Goal: Transaction & Acquisition: Purchase product/service

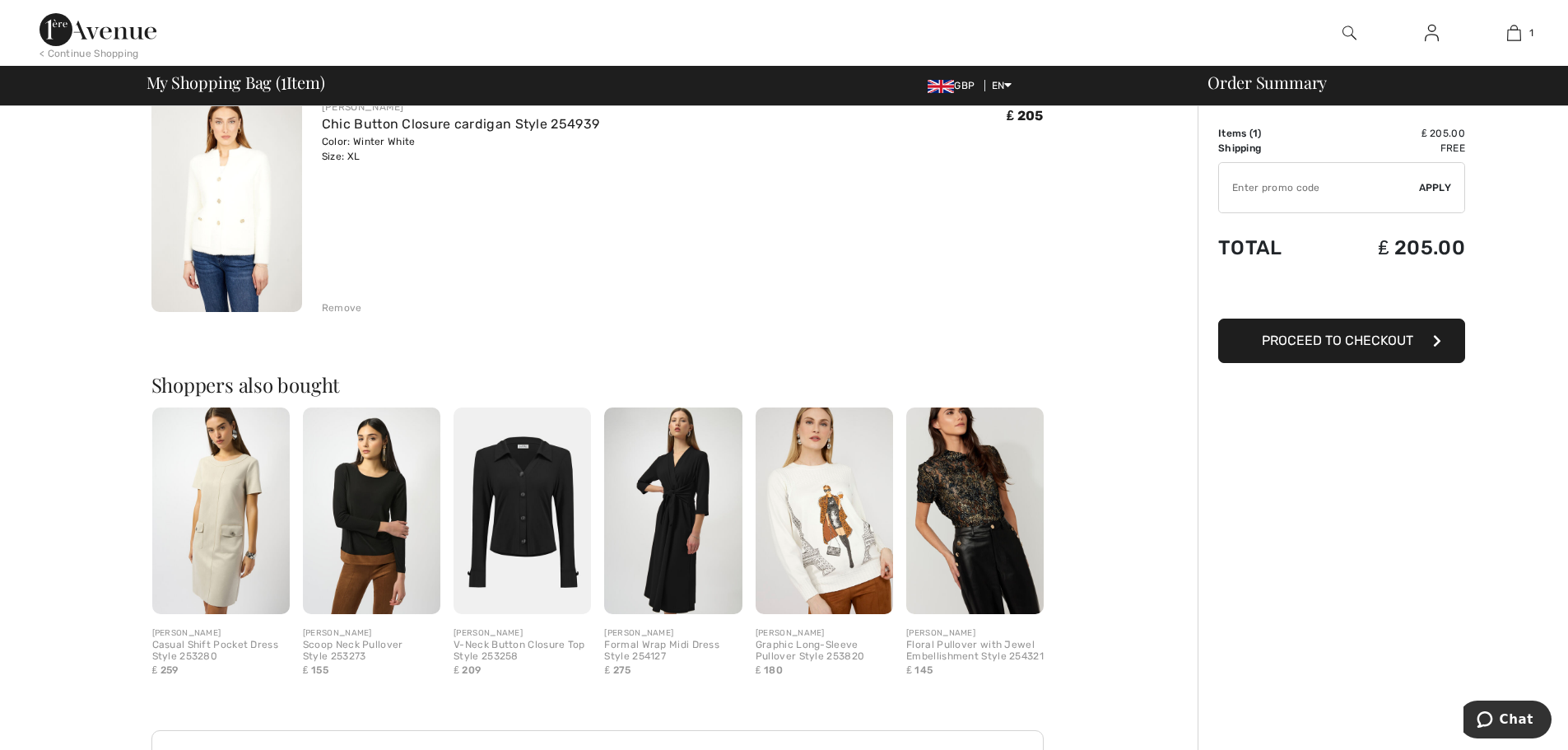
scroll to position [165, 0]
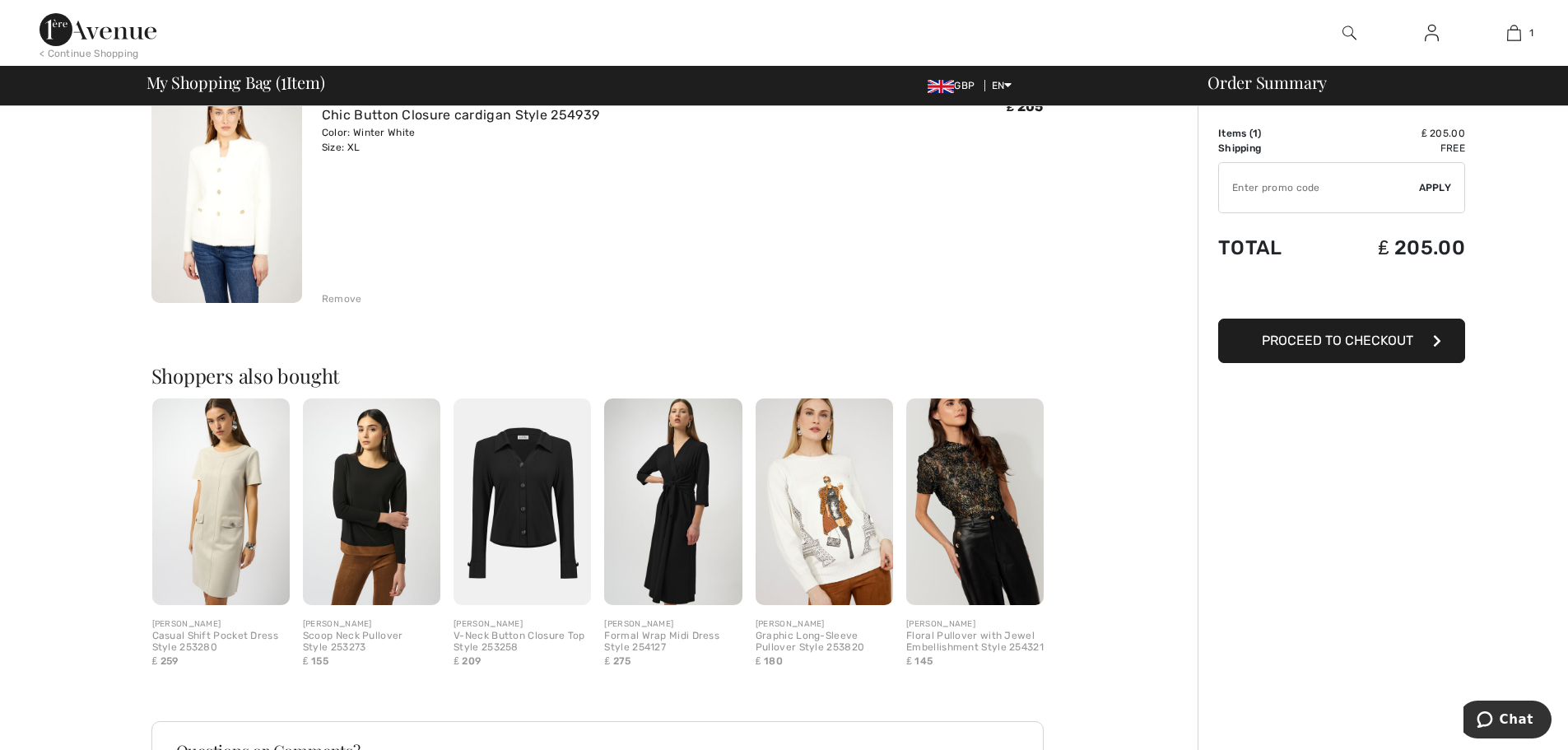
click at [535, 538] on img at bounding box center [522, 502] width 138 height 207
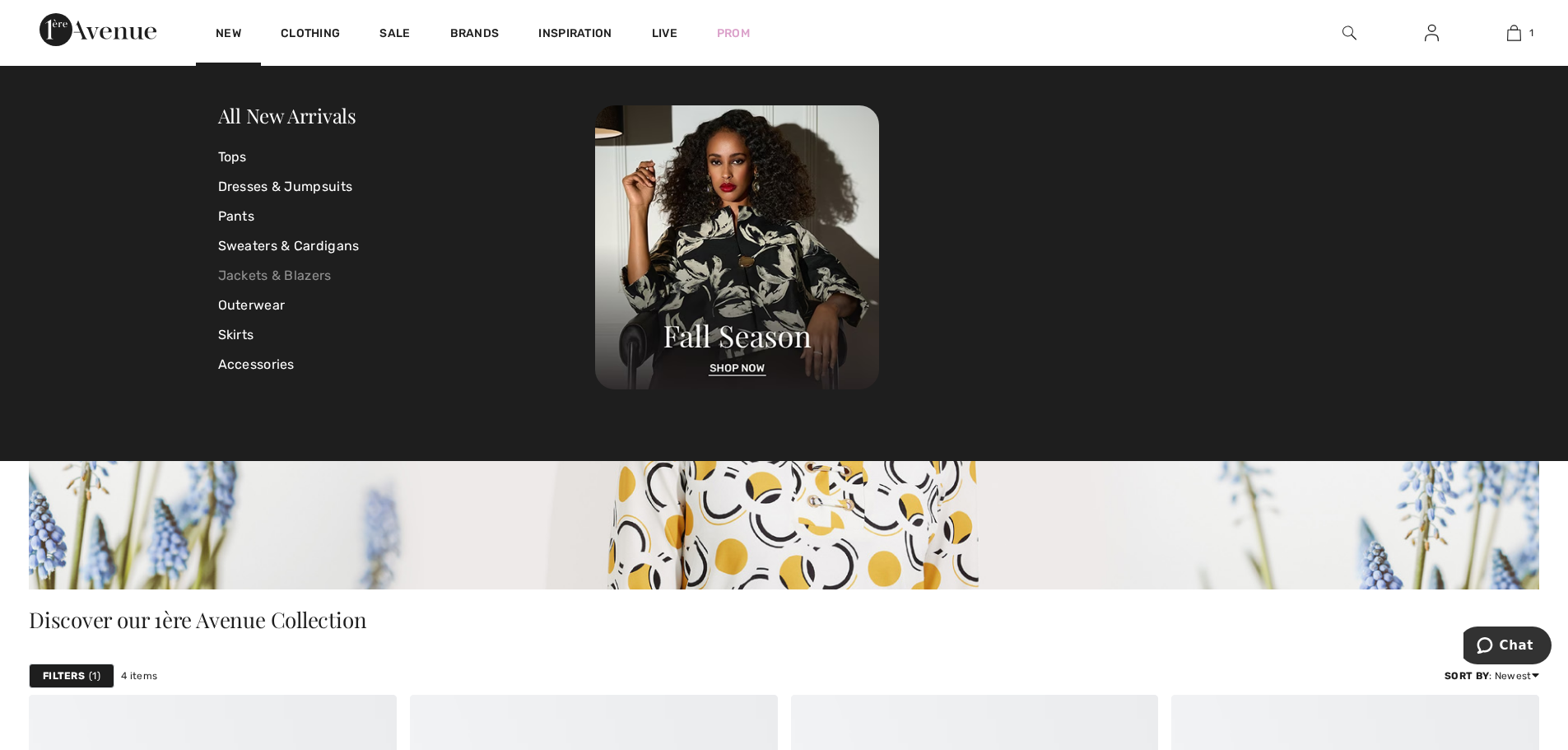
click at [227, 270] on link "Jackets & Blazers" at bounding box center [407, 276] width 378 height 30
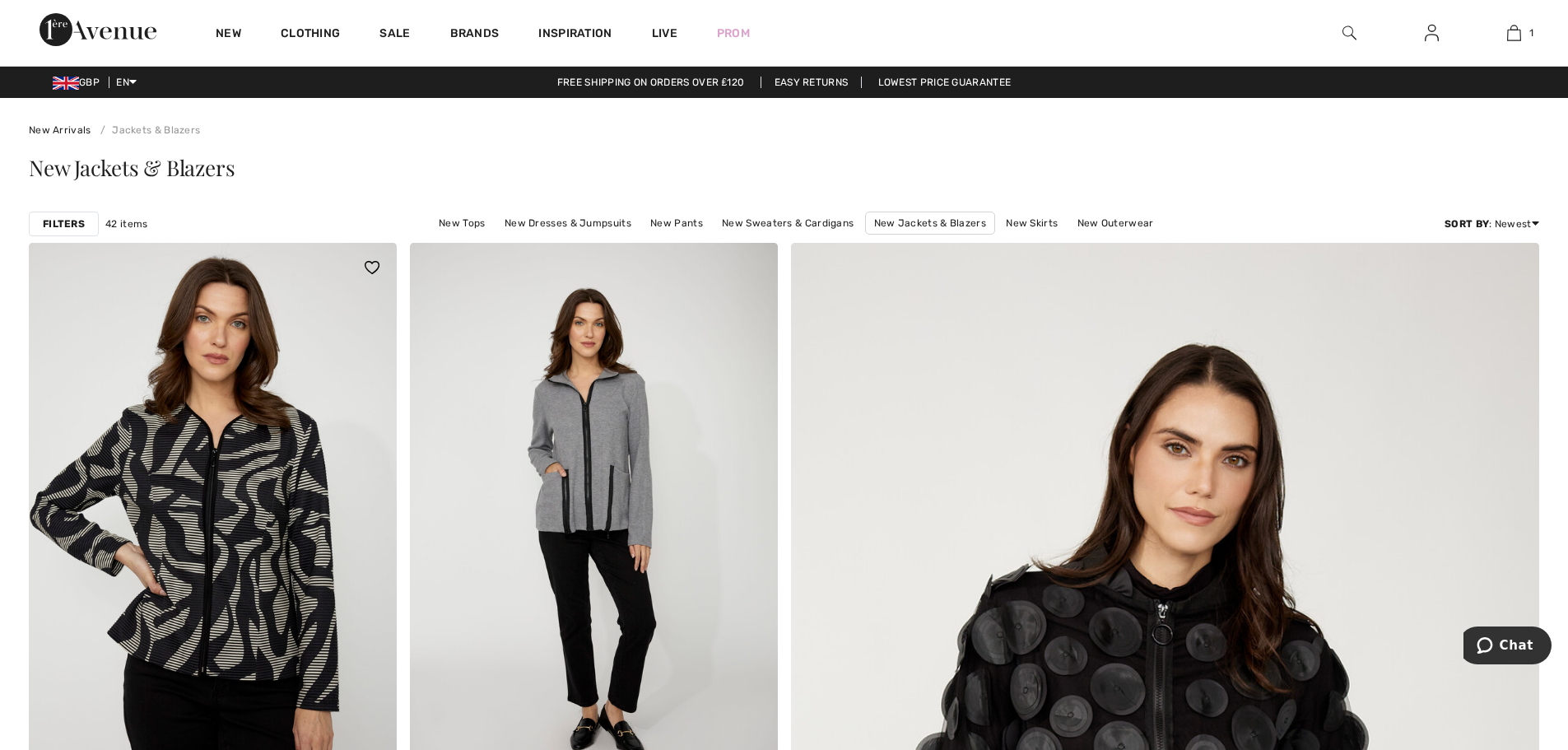
click at [277, 453] on img at bounding box center [213, 519] width 368 height 552
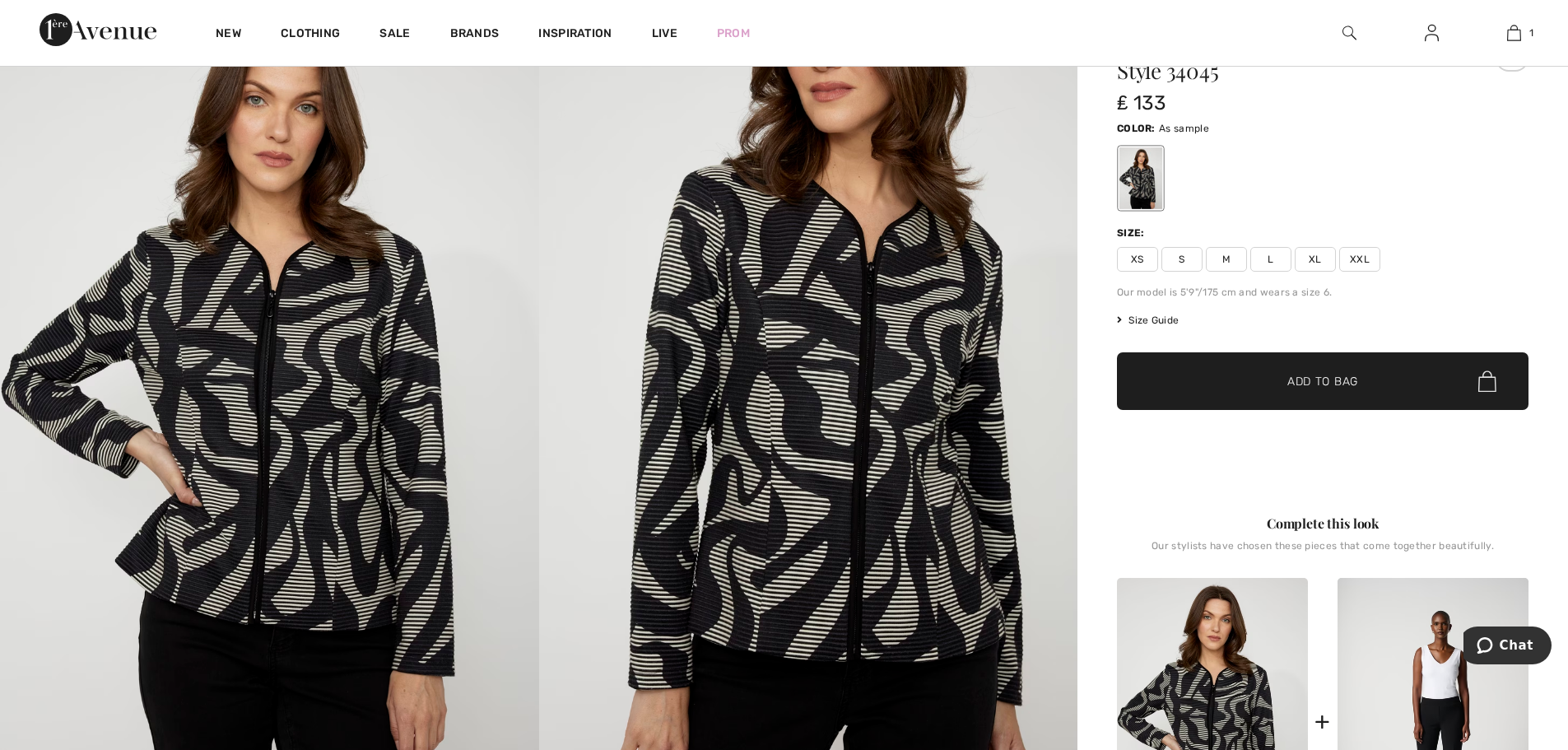
scroll to position [165, 0]
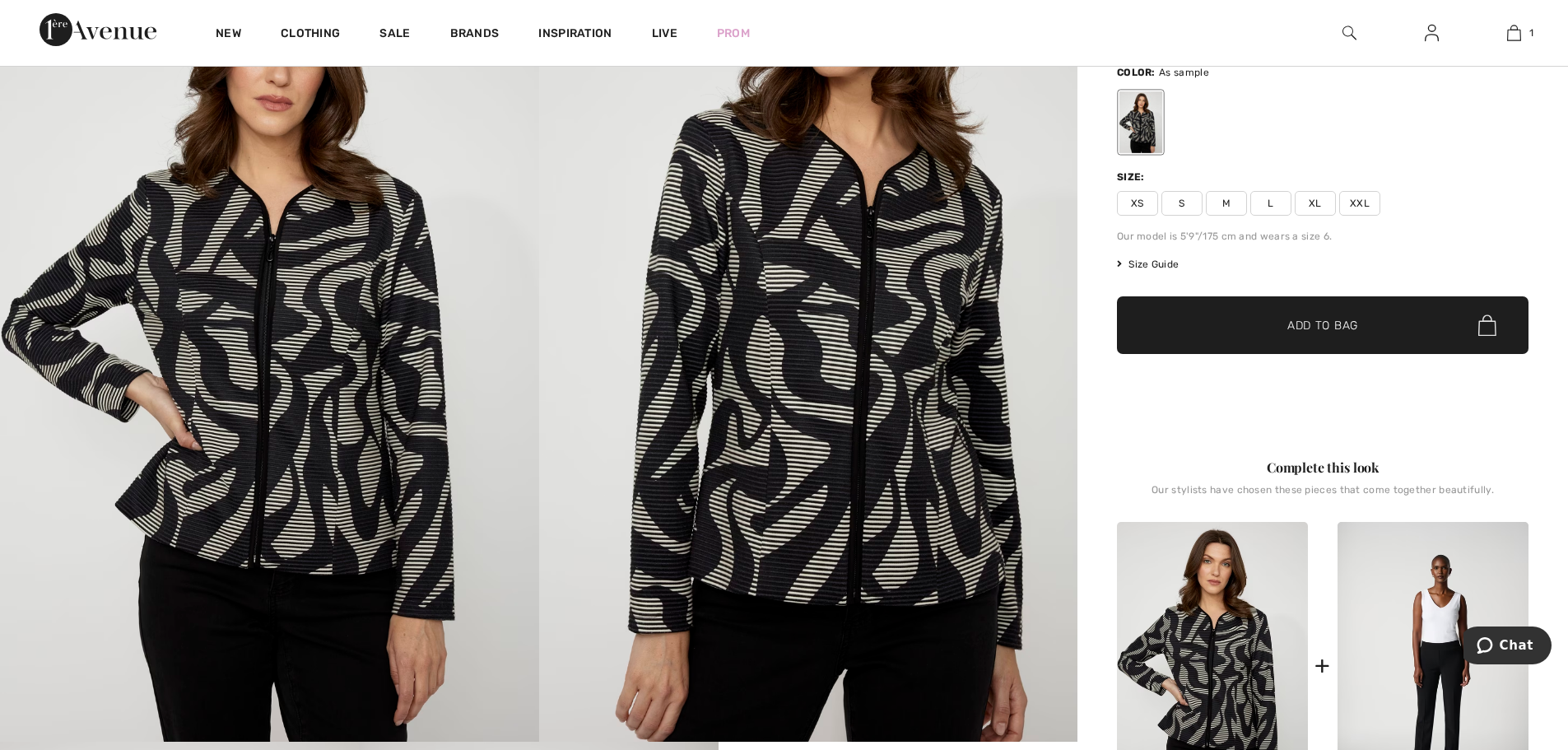
click at [1169, 268] on span "Size Guide" at bounding box center [1148, 264] width 62 height 15
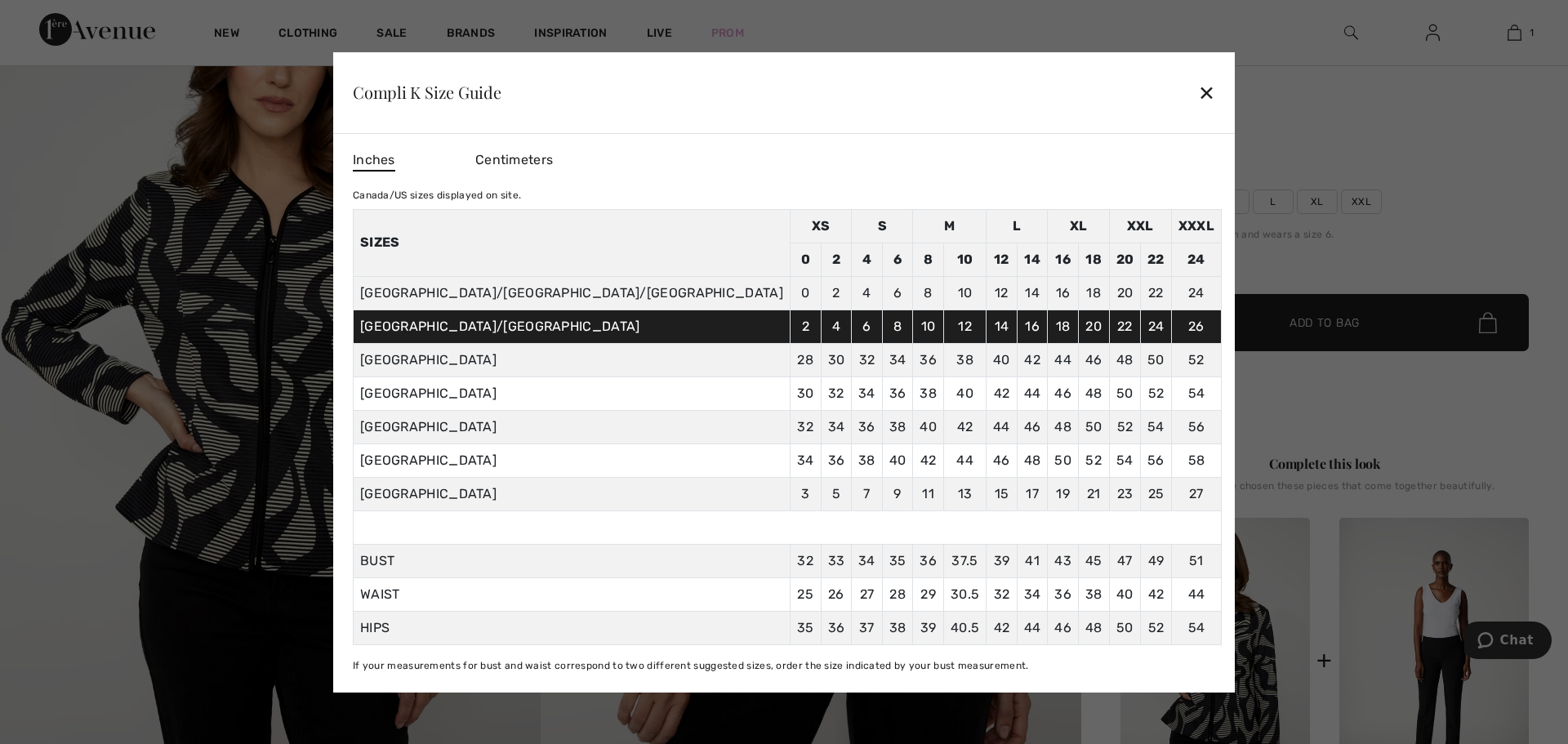
click at [1198, 98] on div "✕" at bounding box center [1206, 93] width 17 height 34
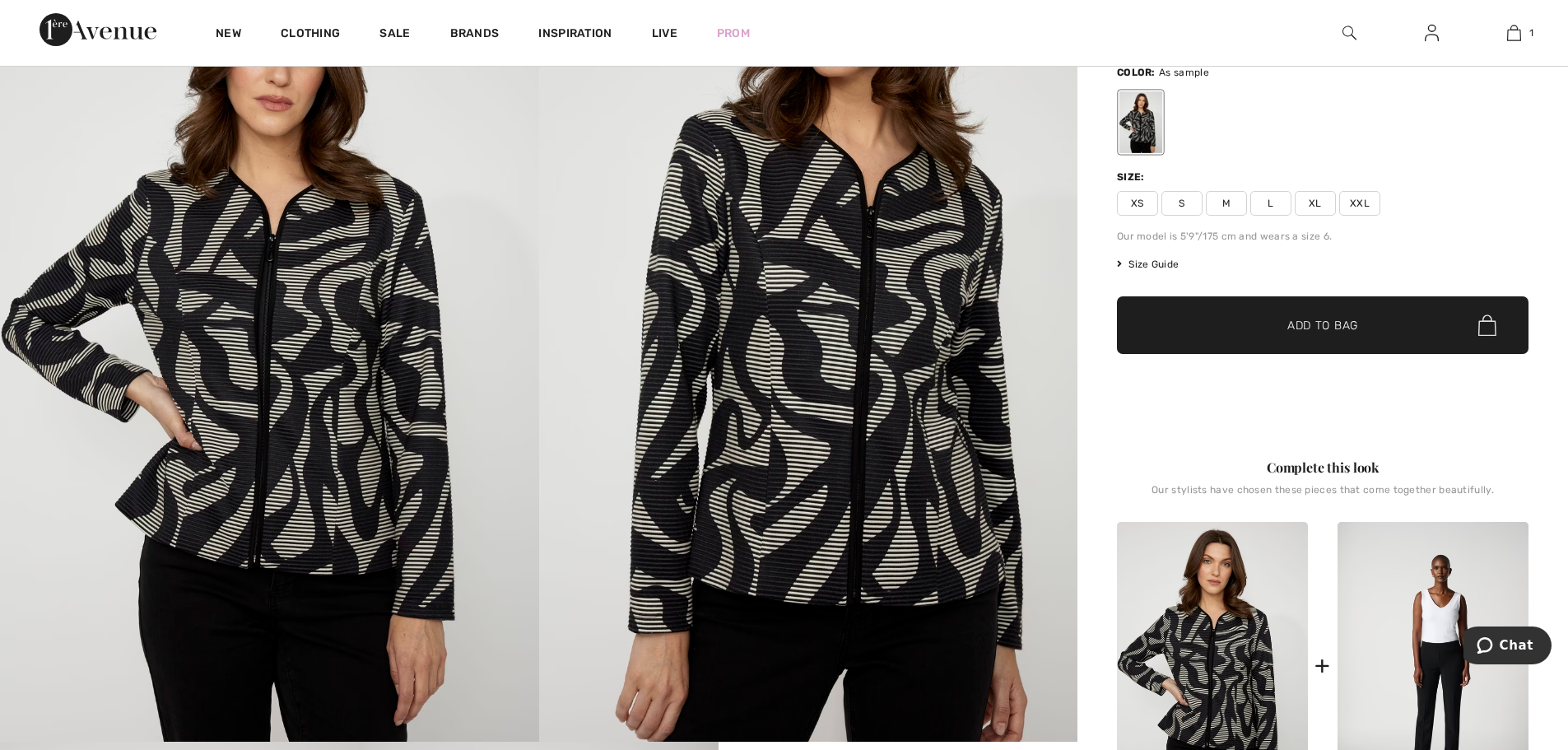
click at [1314, 206] on span "XL" at bounding box center [1315, 203] width 41 height 24
click at [1321, 324] on span "Add to Bag" at bounding box center [1323, 326] width 71 height 17
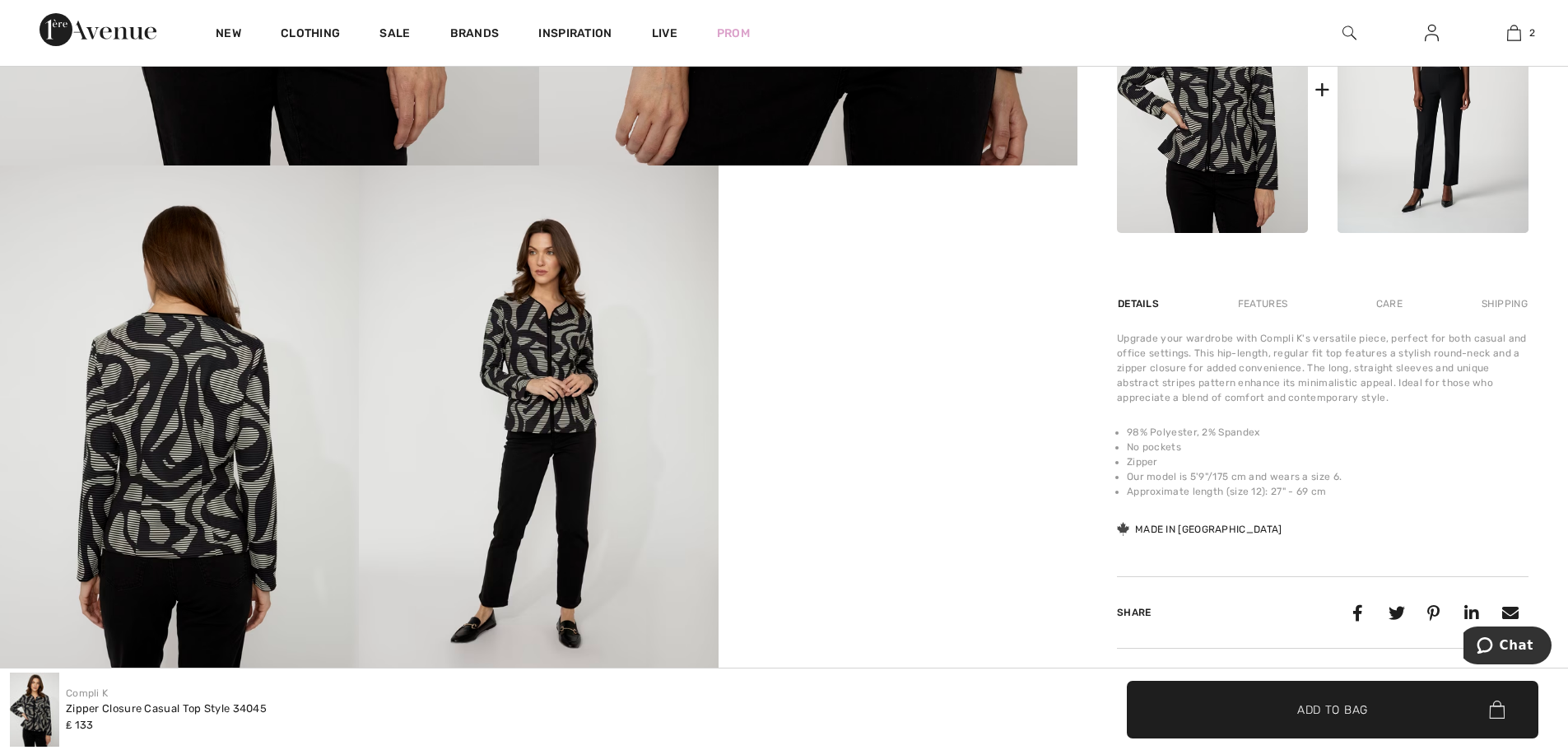
scroll to position [823, 0]
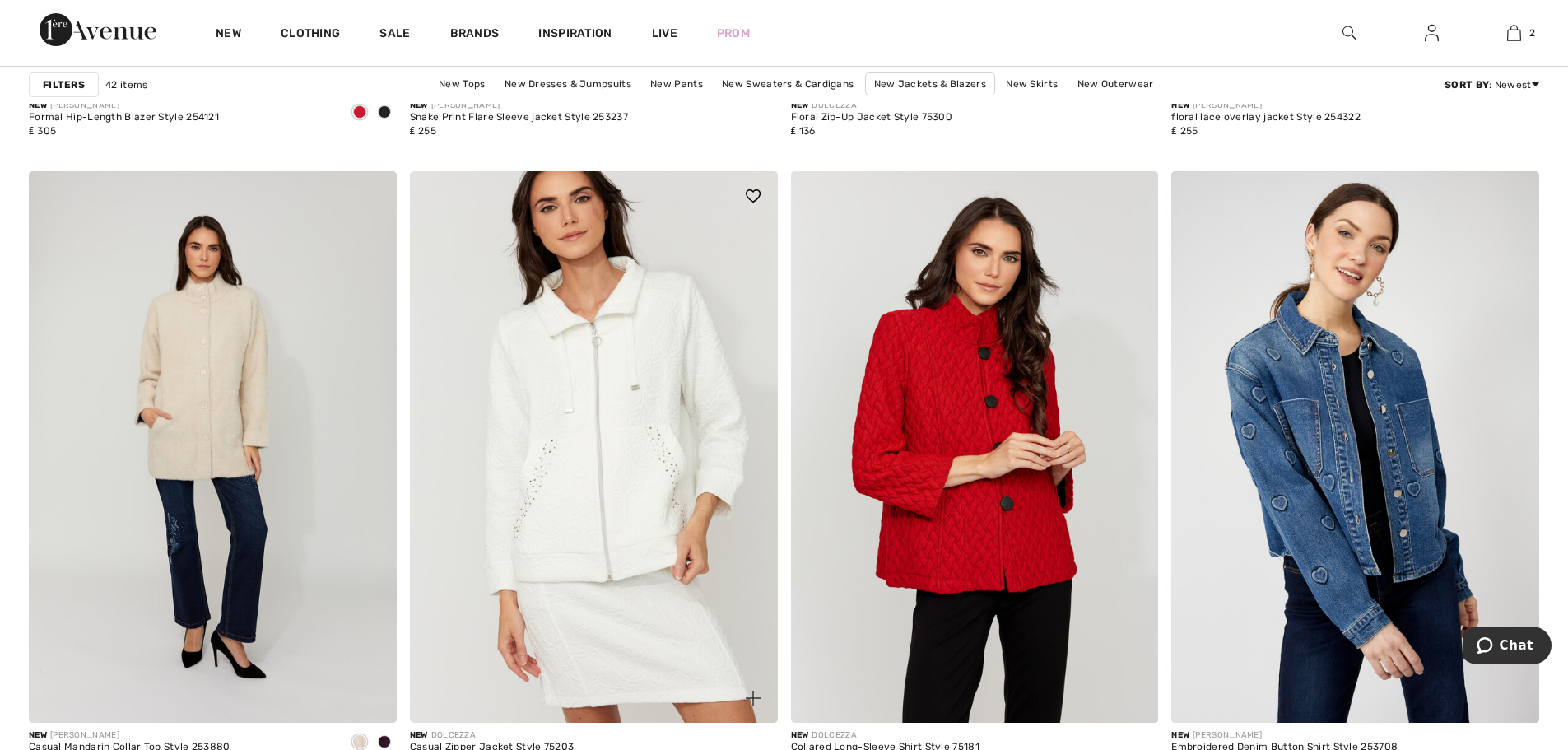
scroll to position [3460, 0]
click at [632, 522] on img at bounding box center [594, 448] width 368 height 552
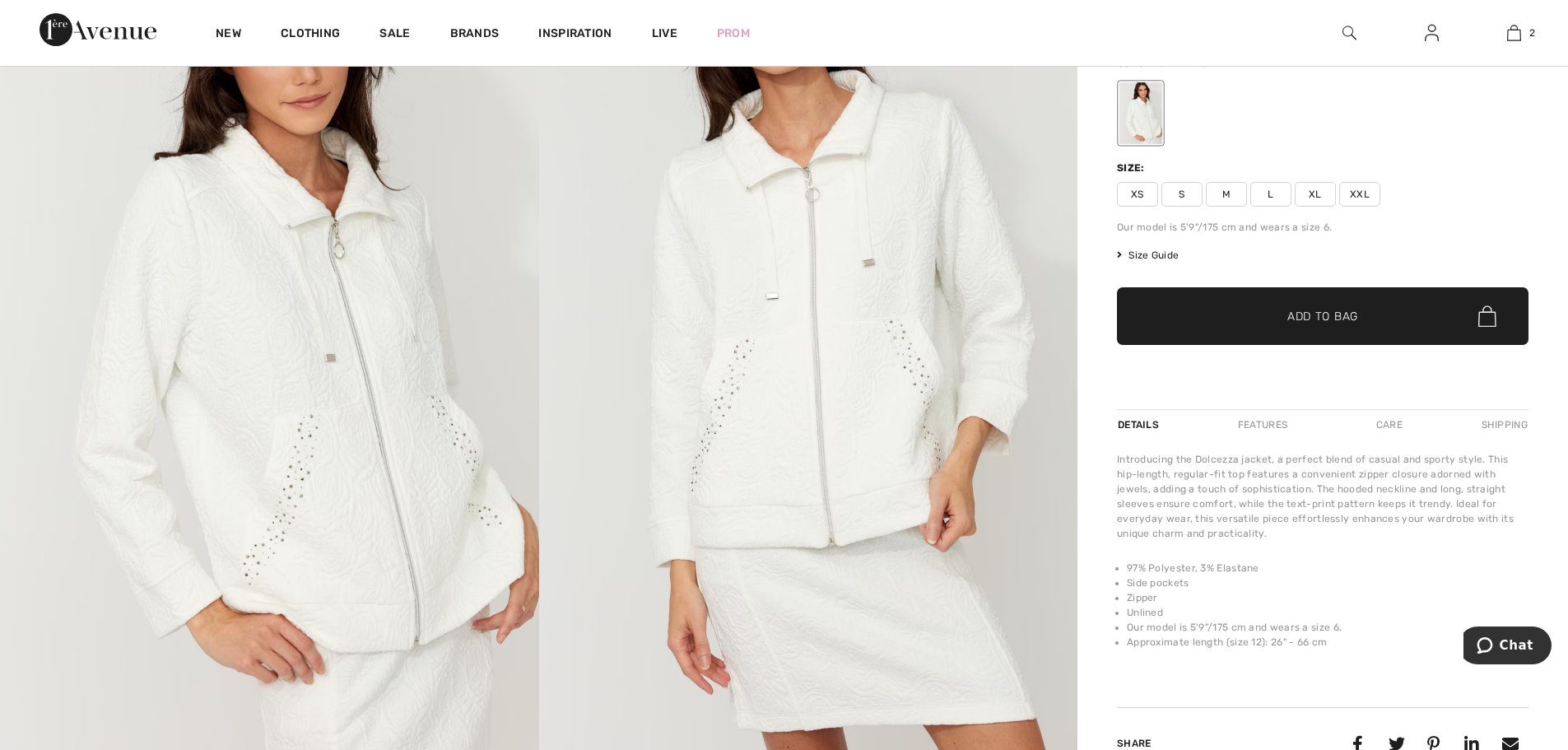
scroll to position [165, 0]
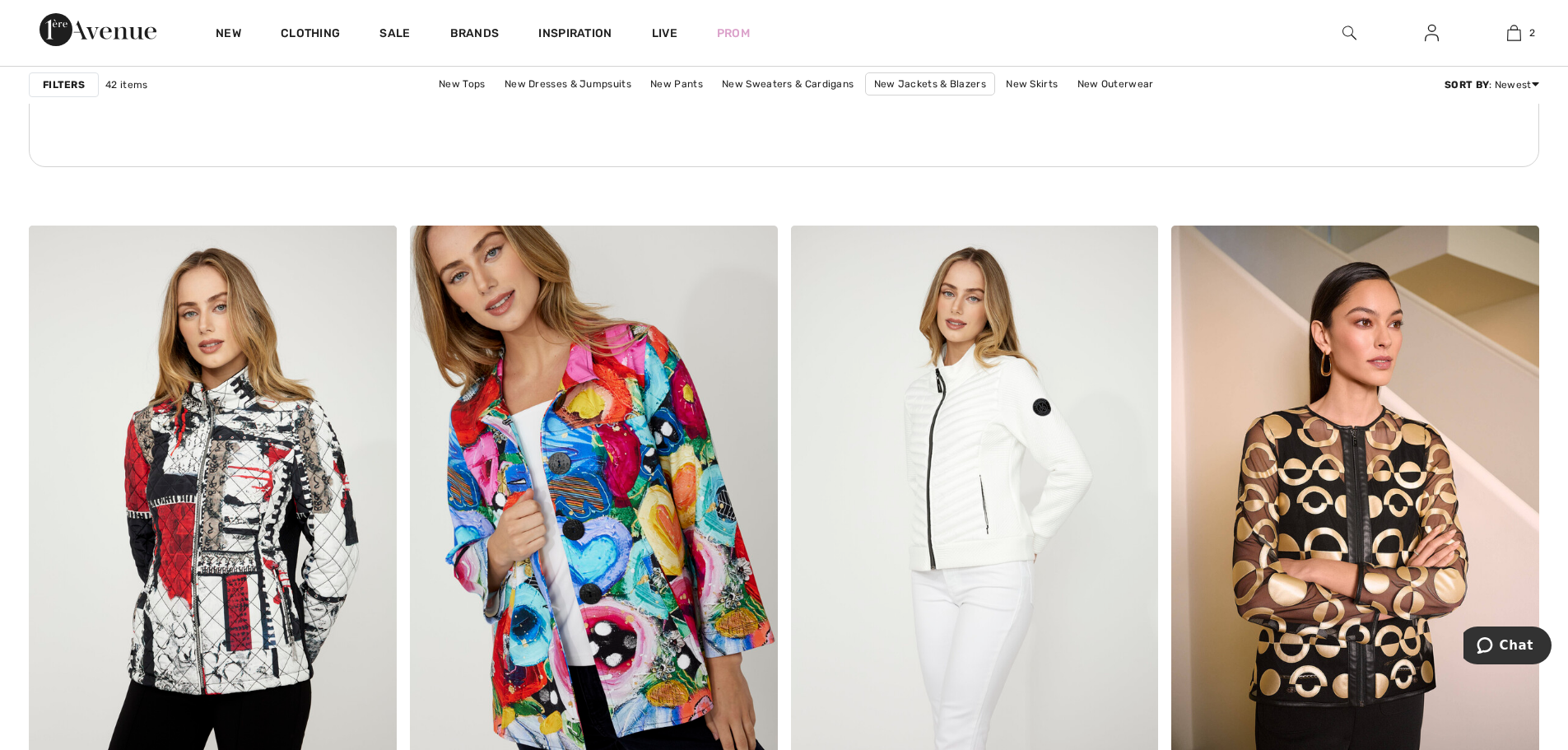
scroll to position [7743, 0]
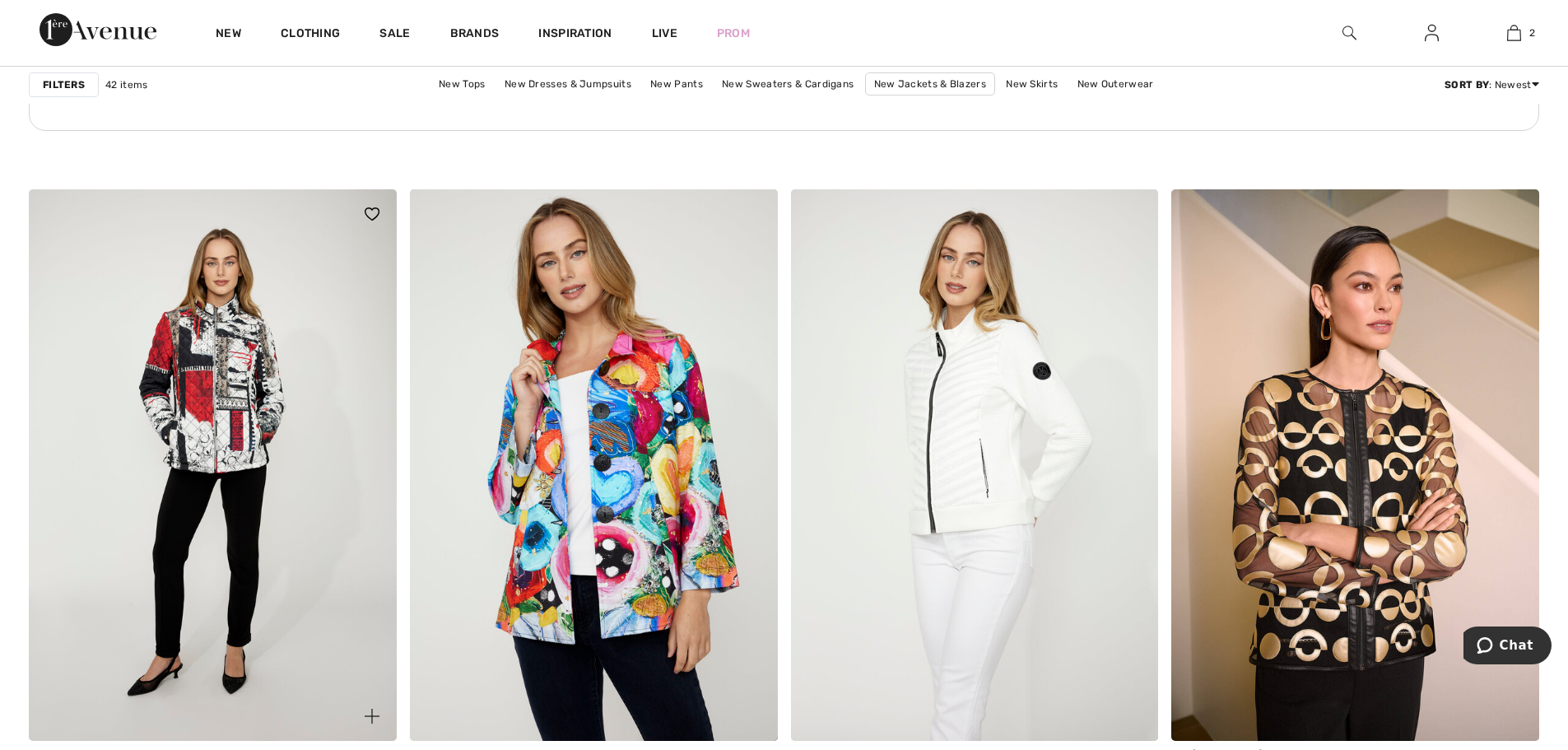
click at [249, 458] on img at bounding box center [213, 465] width 368 height 552
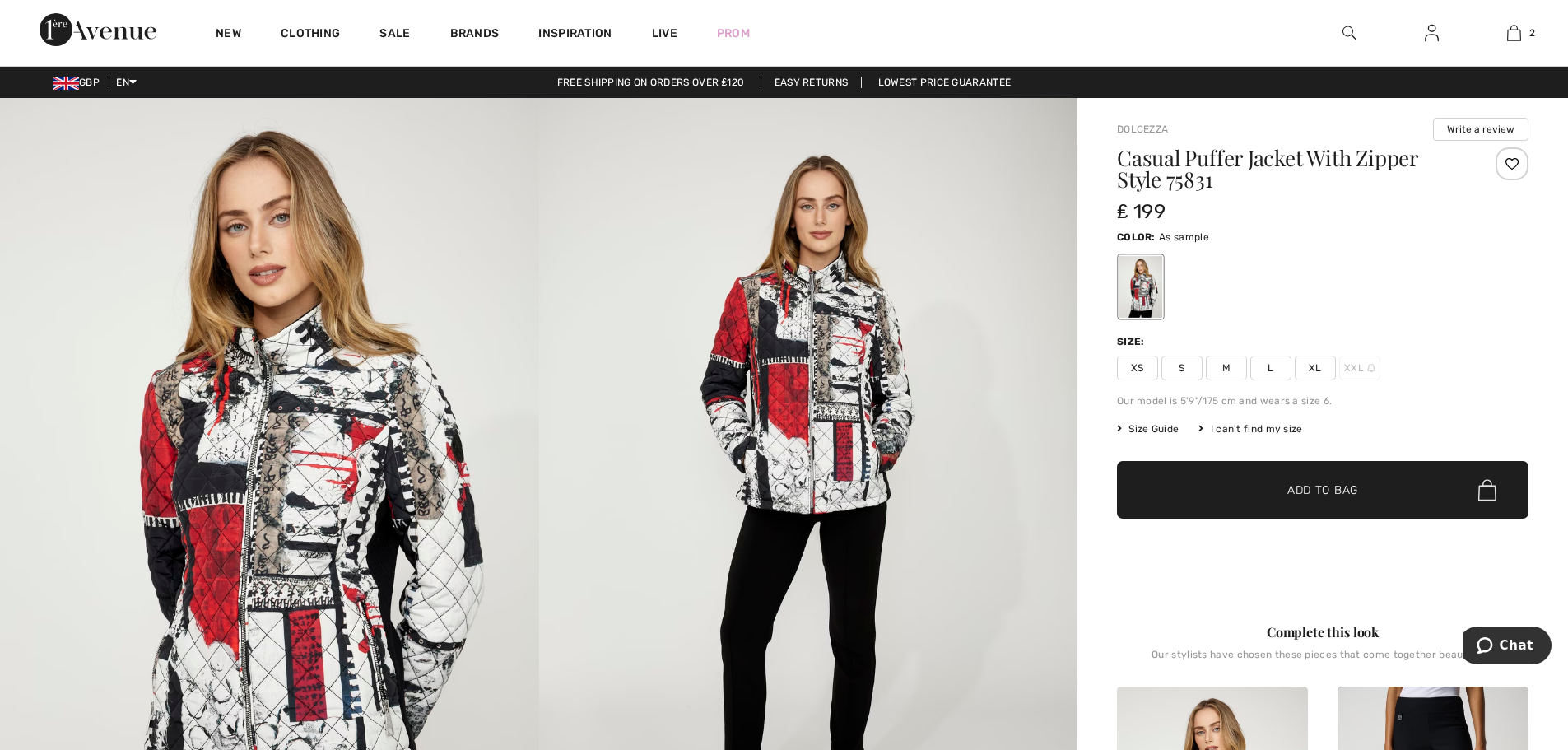
click at [838, 448] on img at bounding box center [808, 502] width 539 height 809
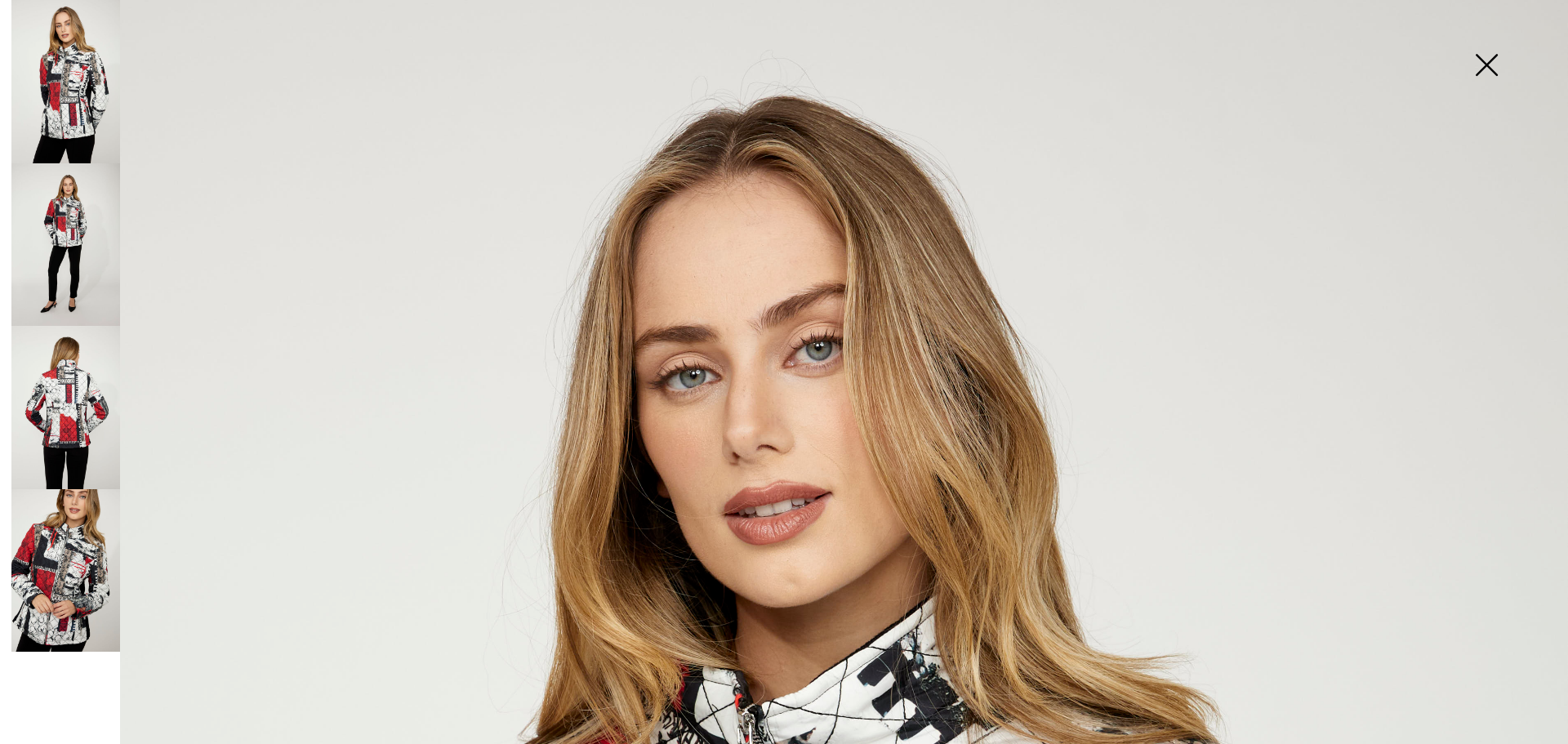
click at [99, 583] on img at bounding box center [66, 571] width 109 height 164
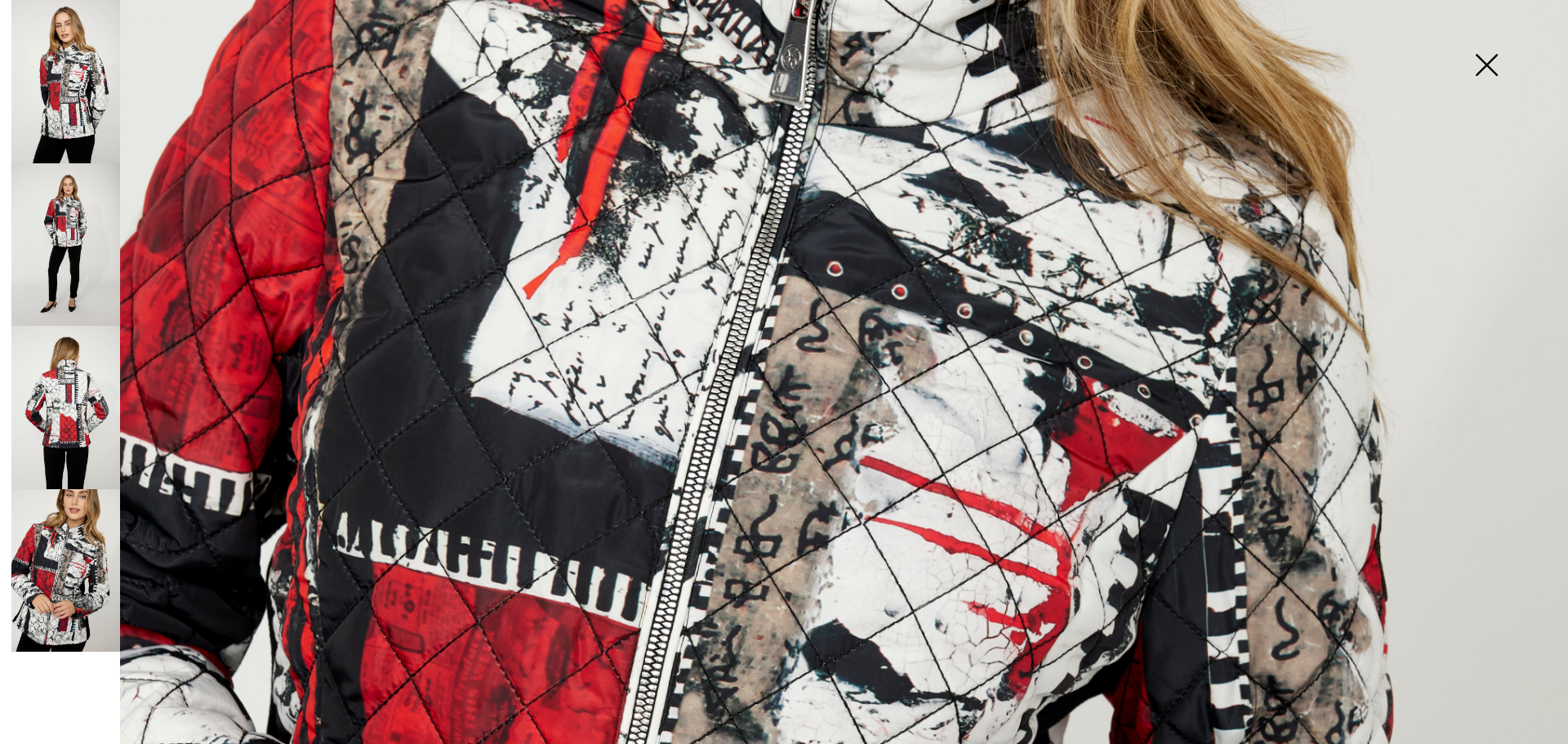
scroll to position [654, 0]
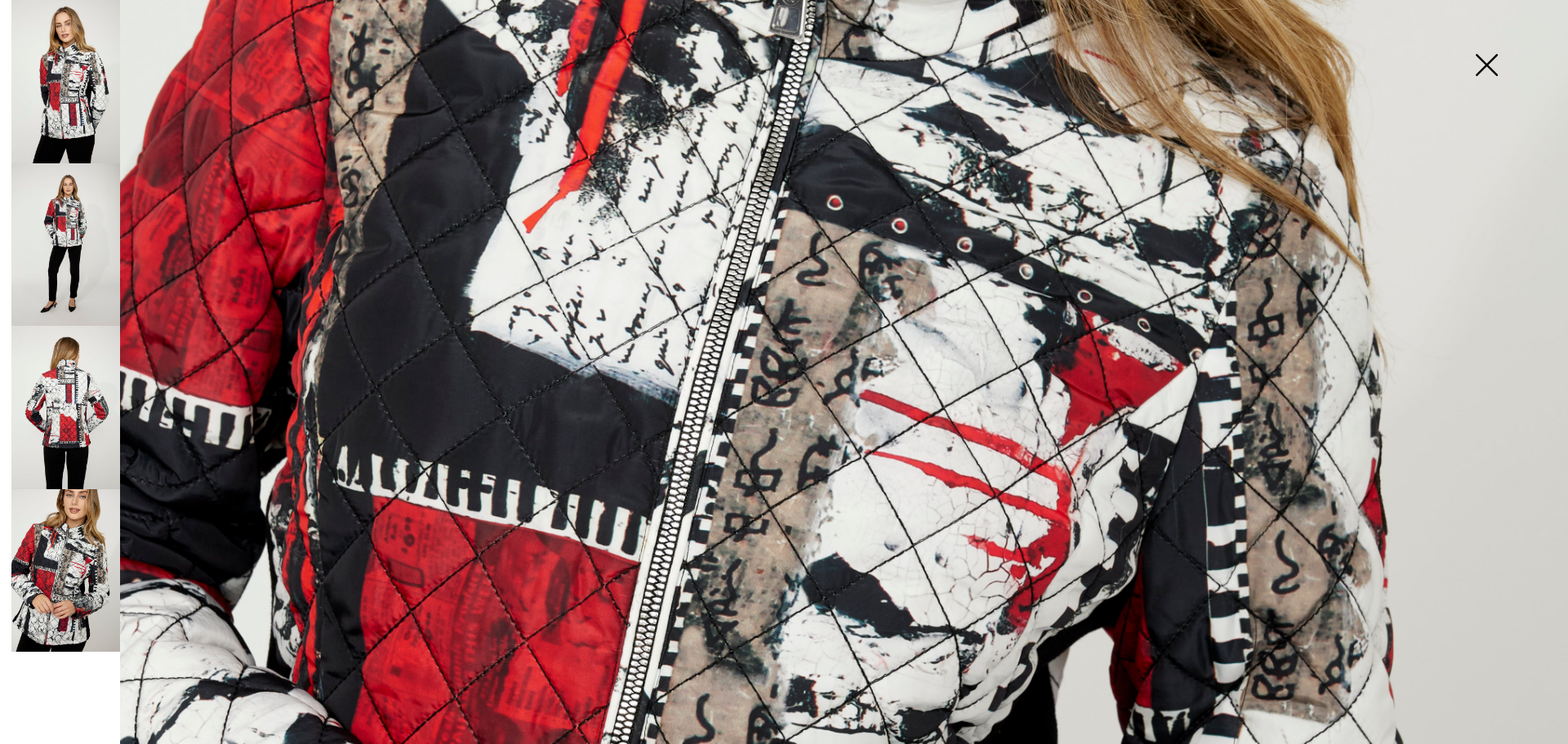
click at [69, 435] on img at bounding box center [66, 408] width 109 height 164
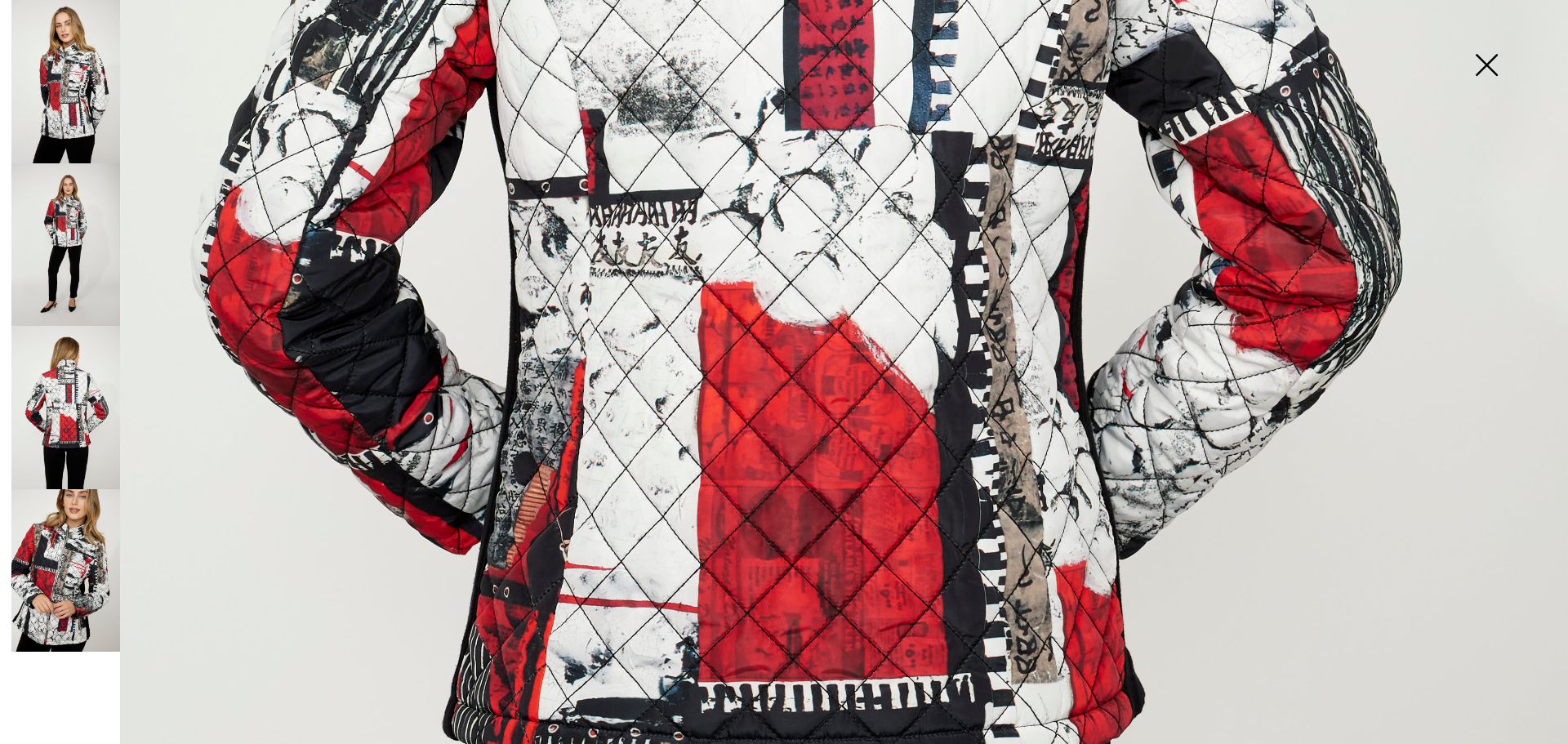
scroll to position [1144, 0]
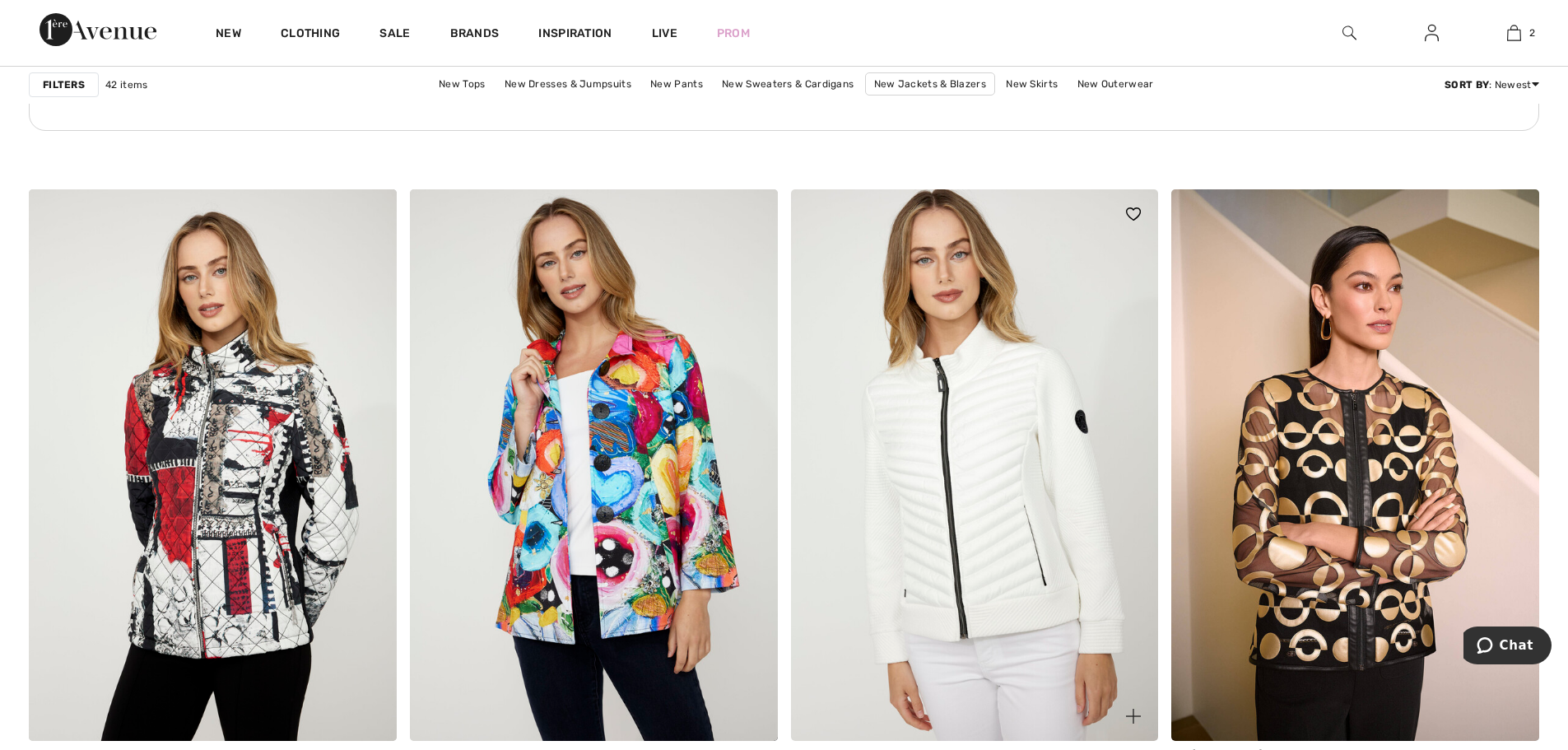
click at [992, 526] on img at bounding box center [975, 465] width 368 height 552
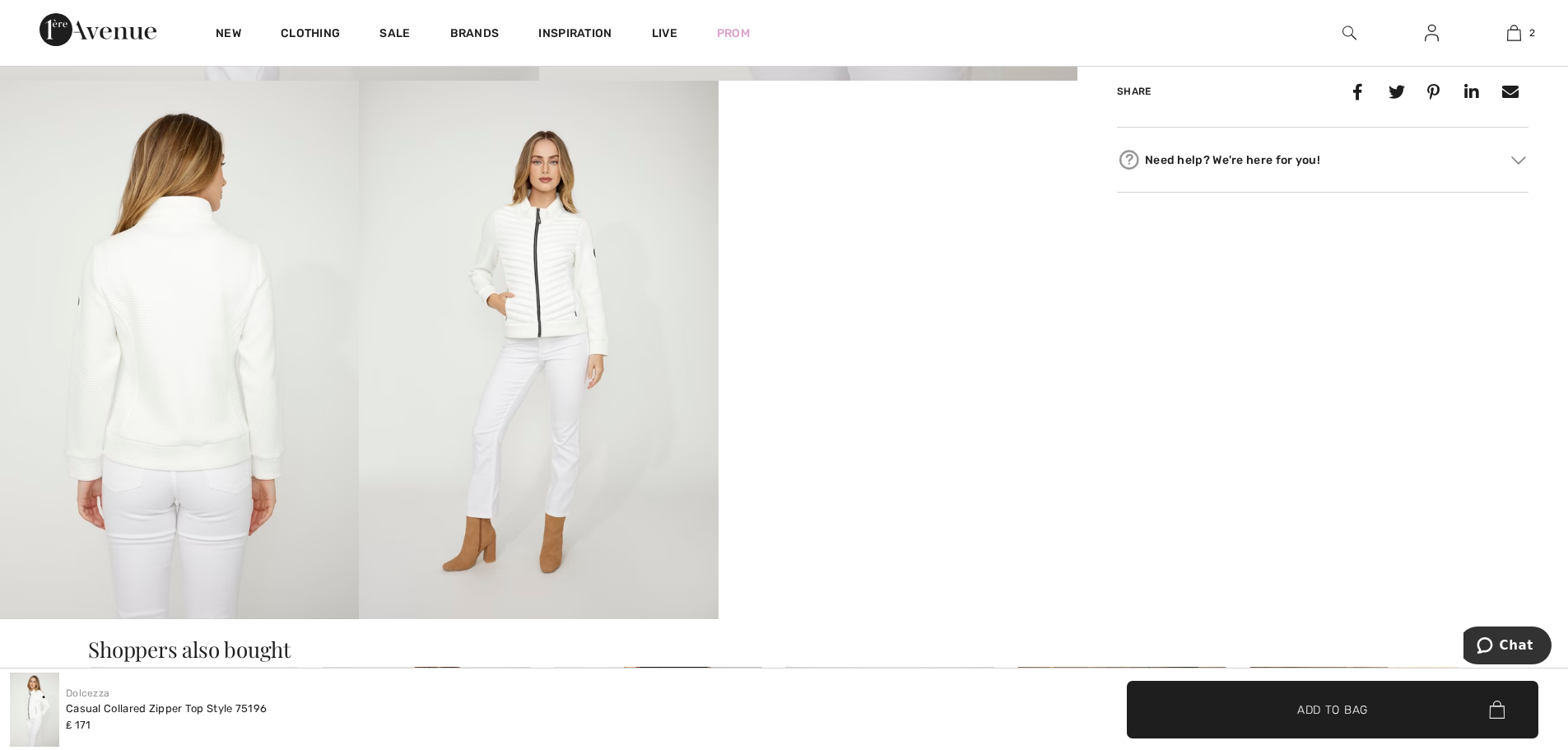
scroll to position [823, 0]
click at [949, 263] on video "Your browser does not support the video tag." at bounding box center [898, 173] width 359 height 180
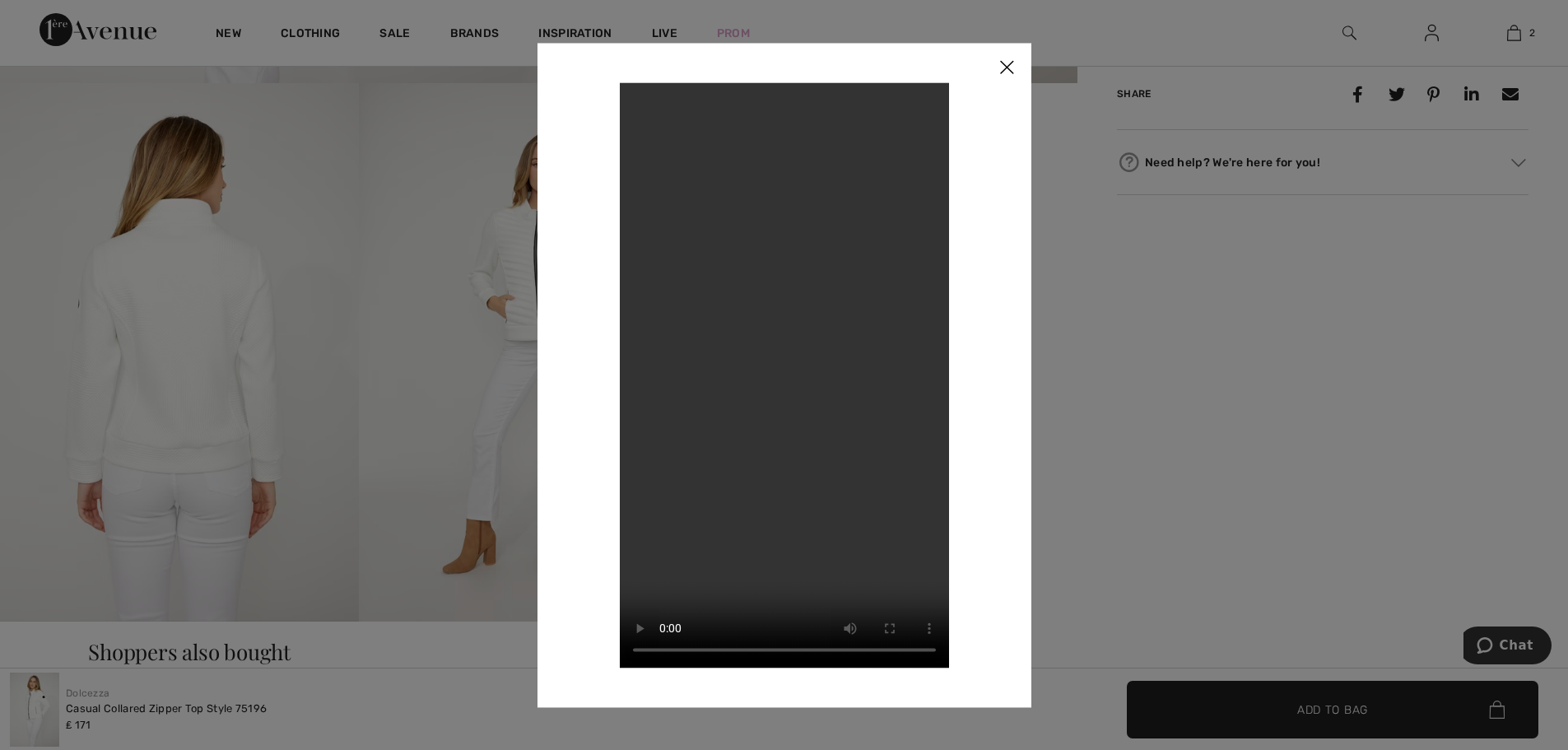
click at [1012, 72] on img at bounding box center [1007, 68] width 49 height 51
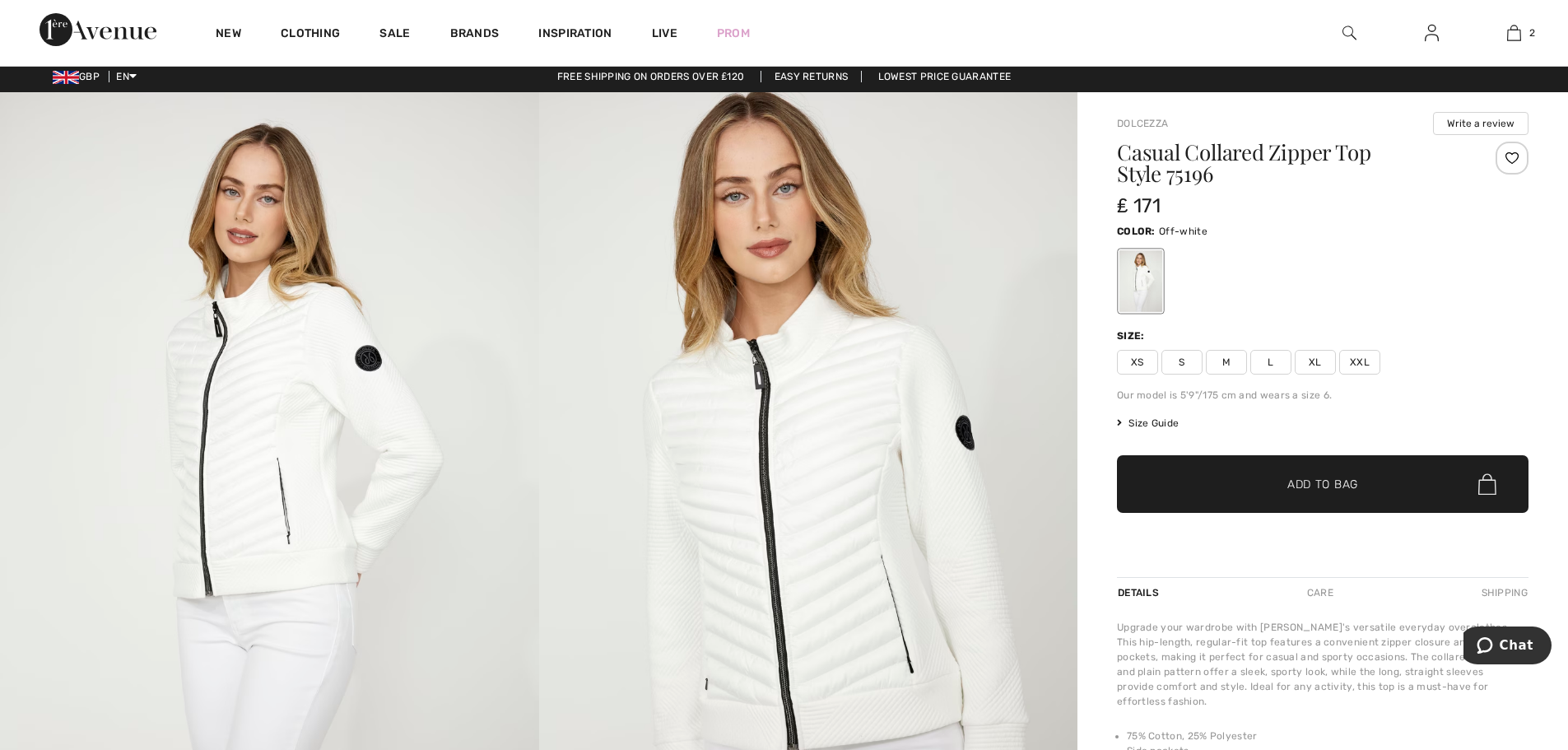
scroll to position [0, 0]
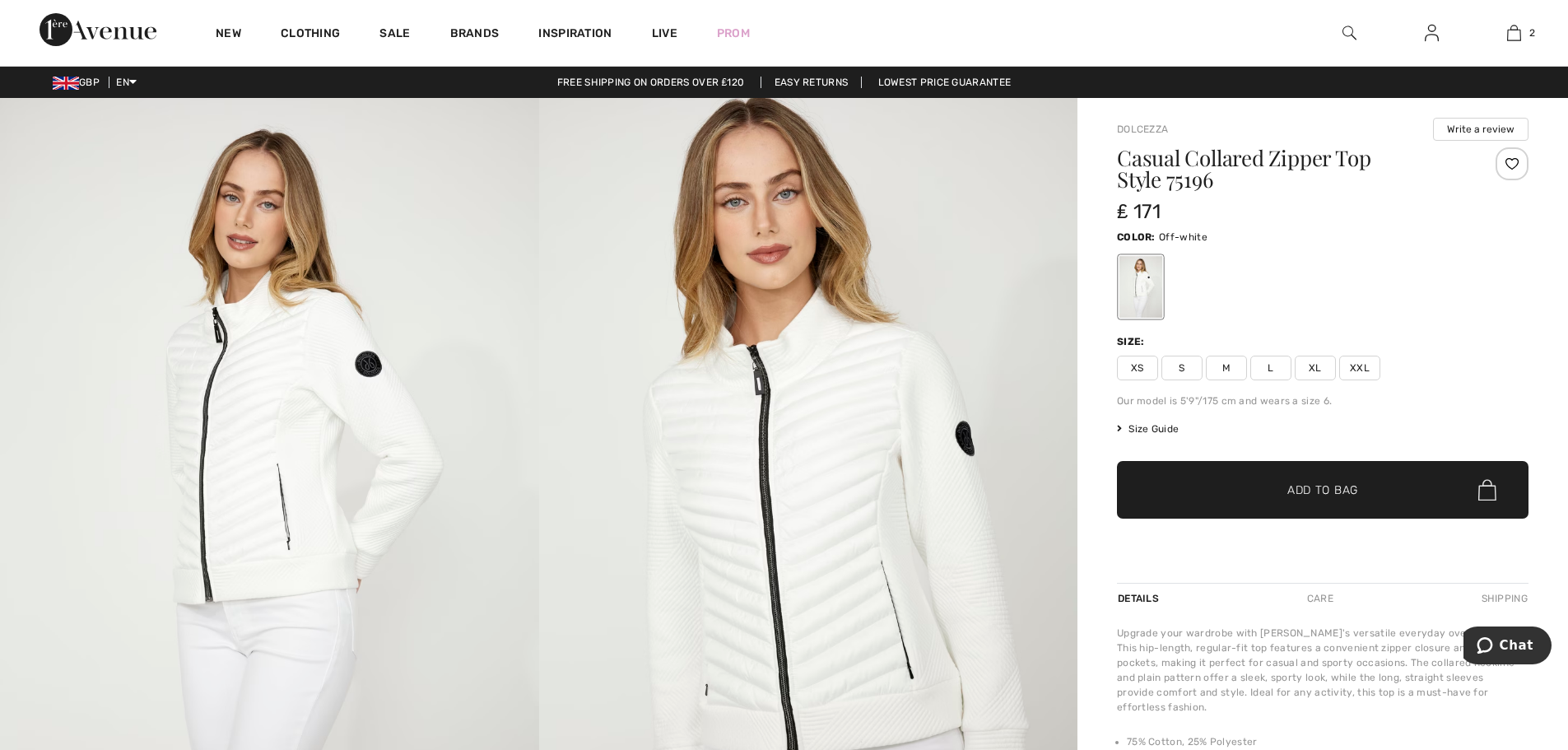
click at [1330, 369] on span "XL" at bounding box center [1315, 367] width 41 height 24
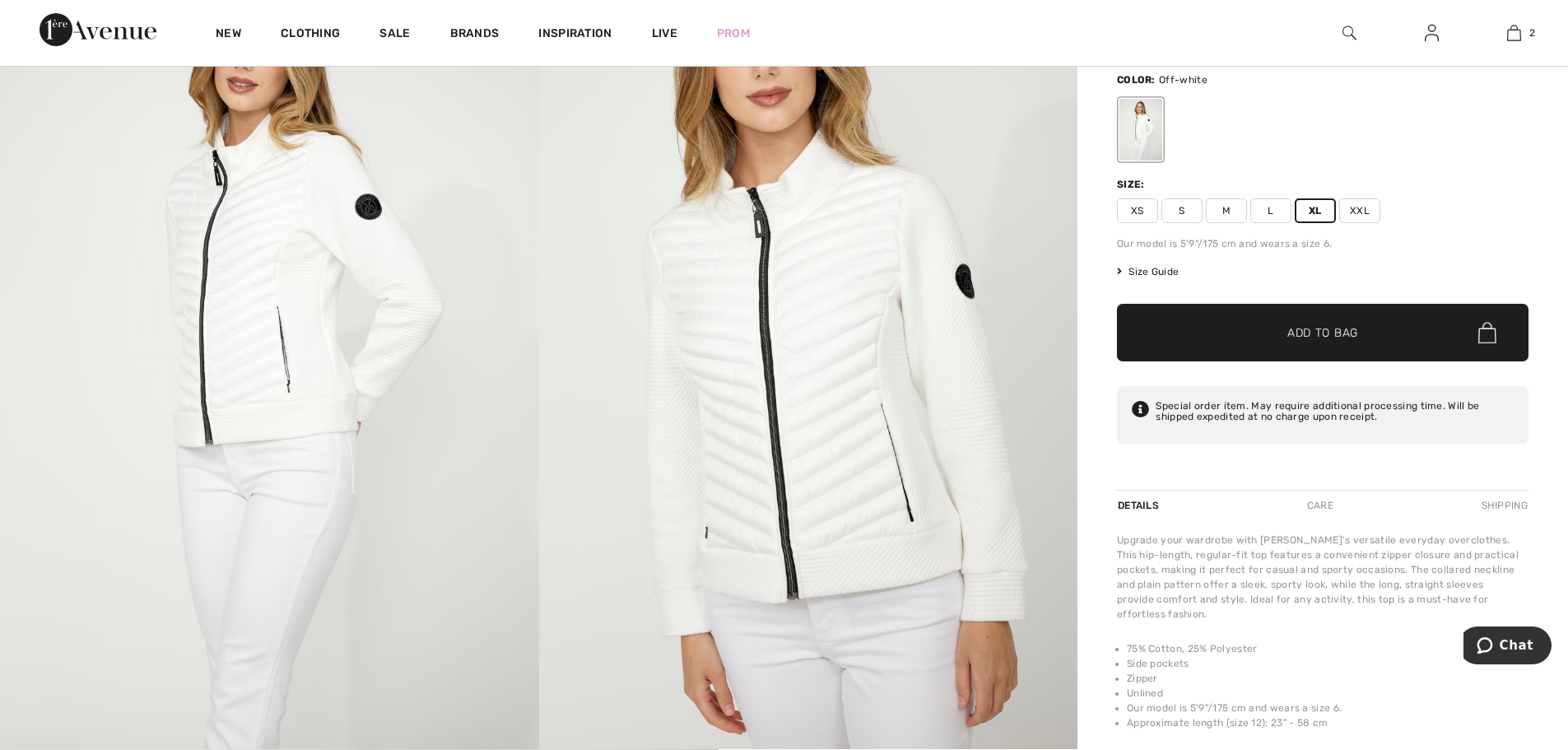
scroll to position [165, 0]
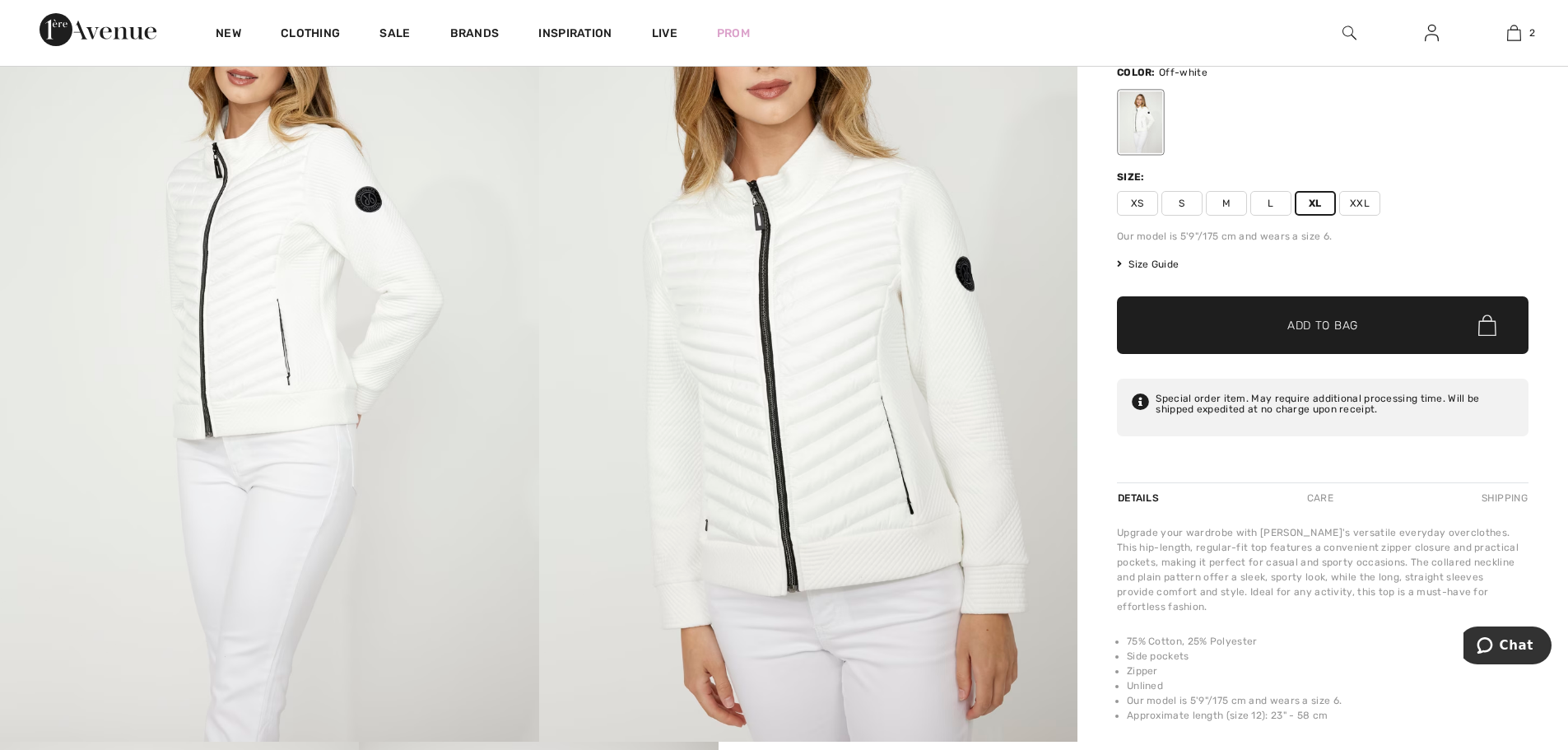
click at [1305, 329] on span "Add to Bag" at bounding box center [1323, 326] width 71 height 17
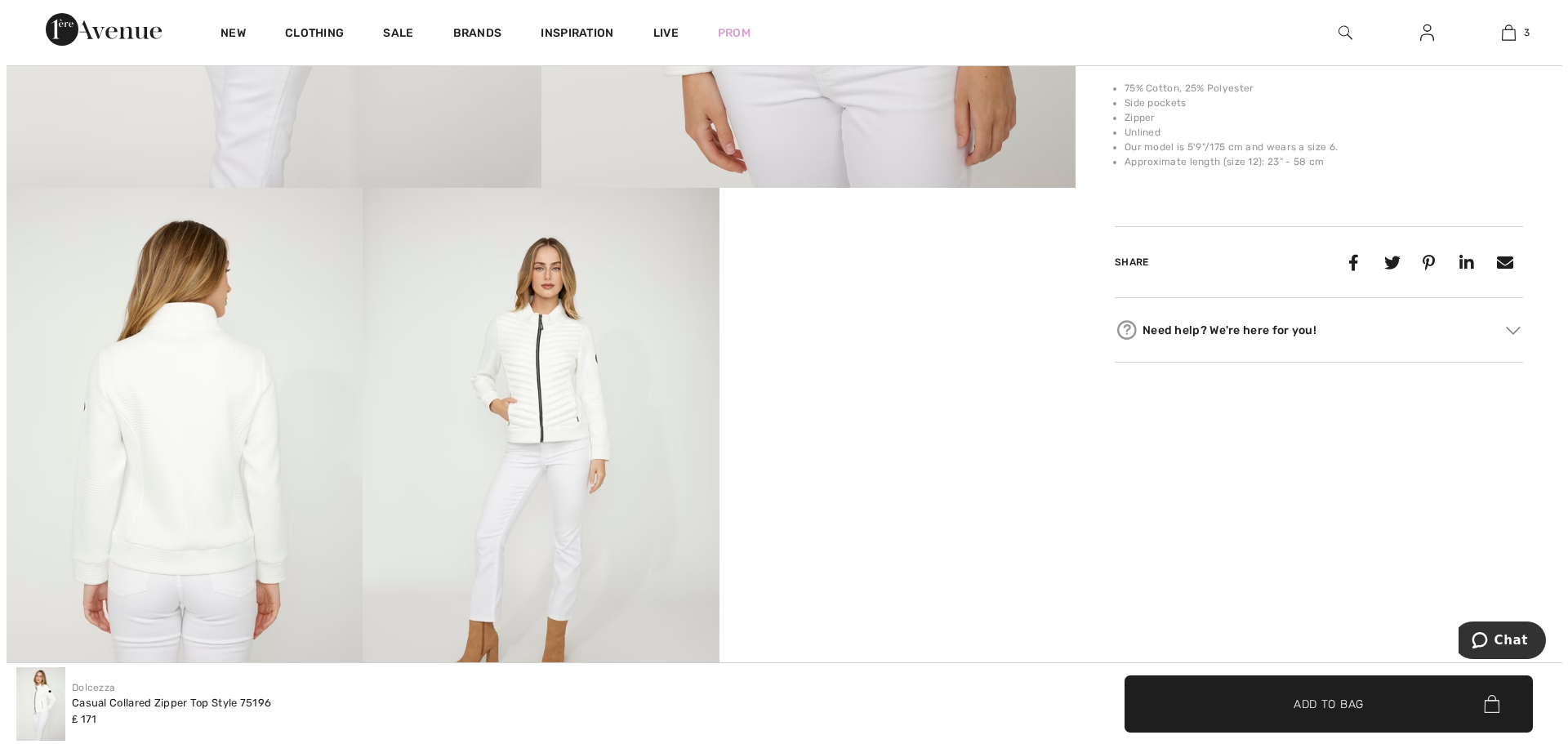
scroll to position [735, 0]
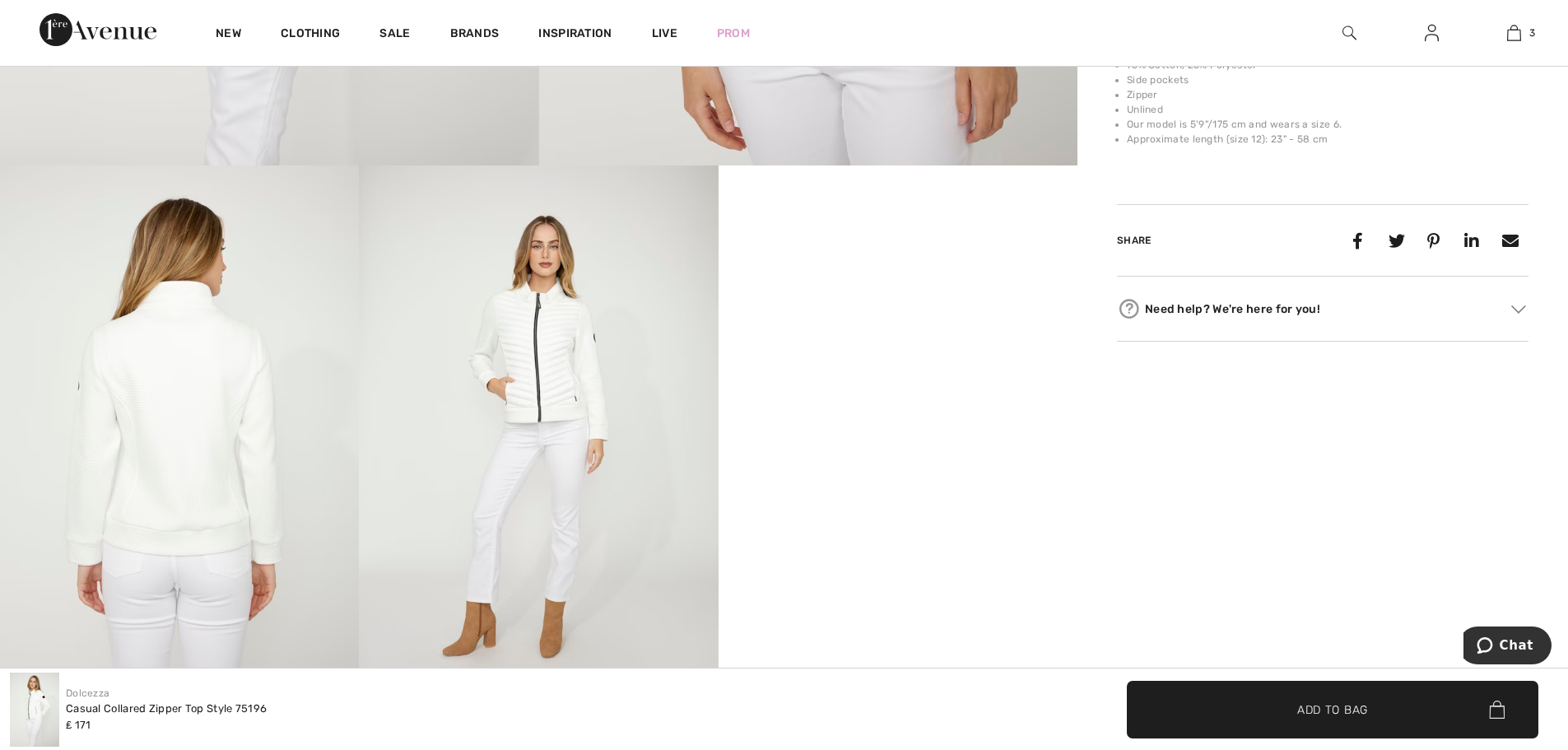
click at [176, 534] on img at bounding box center [179, 435] width 359 height 539
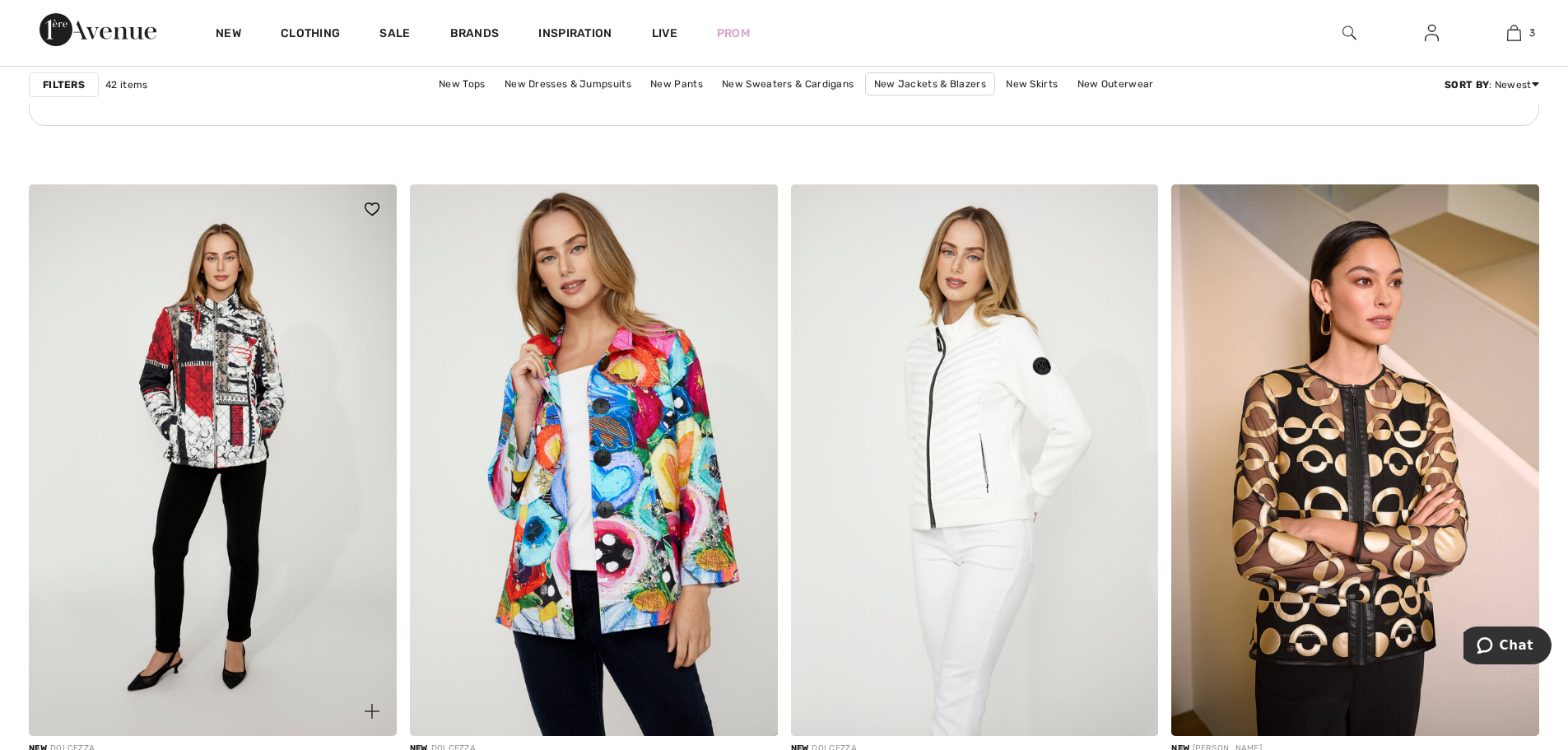
scroll to position [7743, 0]
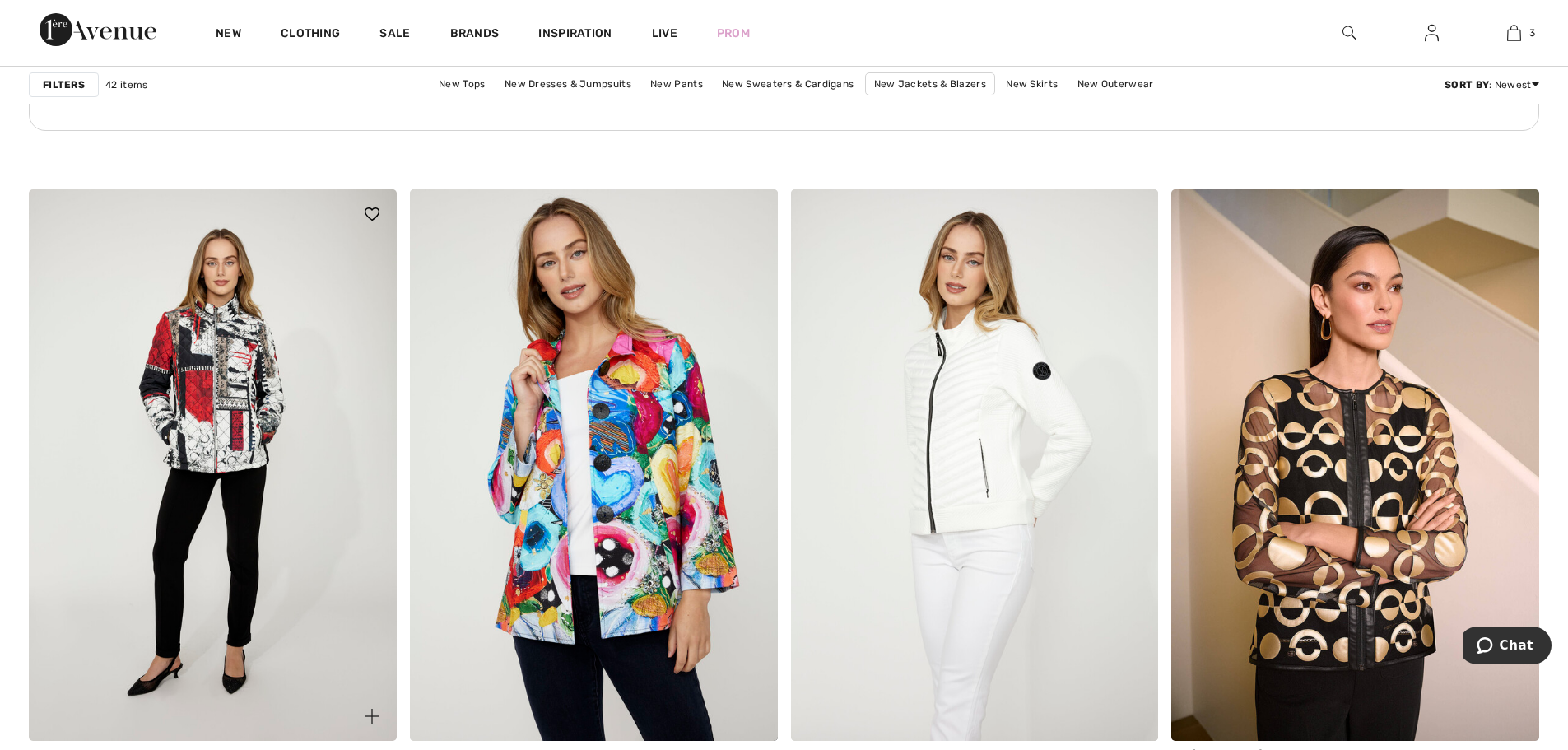
click at [247, 423] on img at bounding box center [213, 465] width 368 height 552
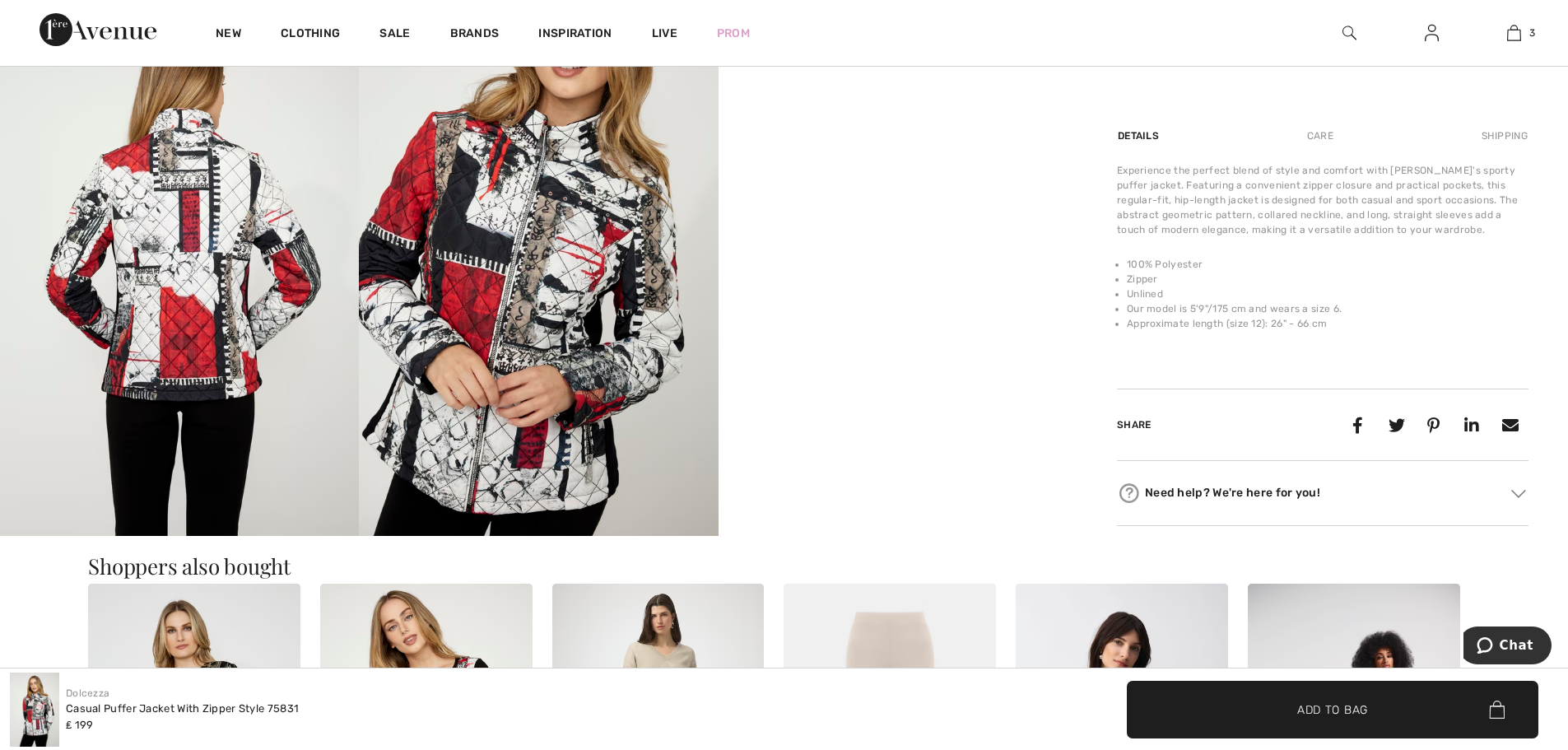
scroll to position [906, 0]
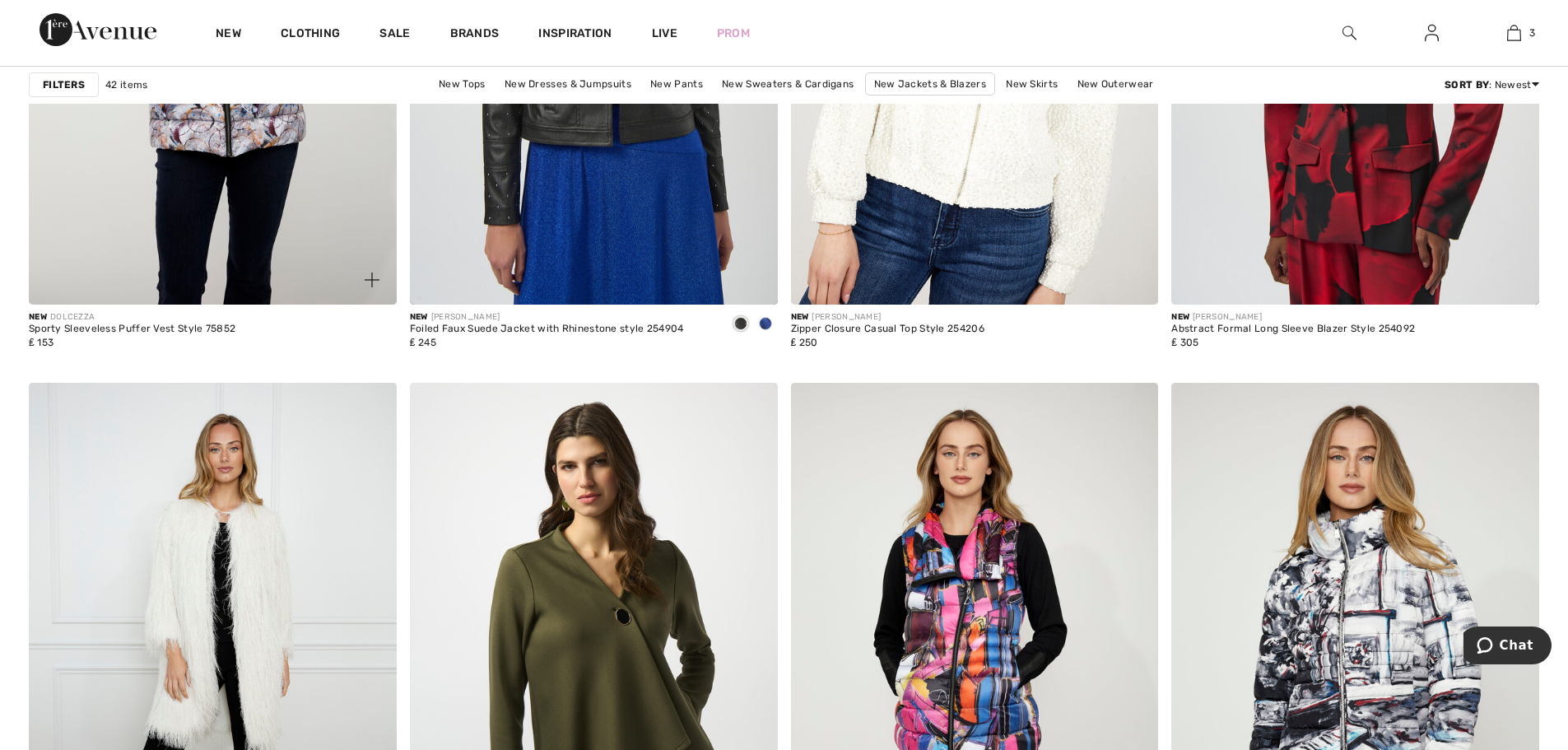
scroll to position [6672, 0]
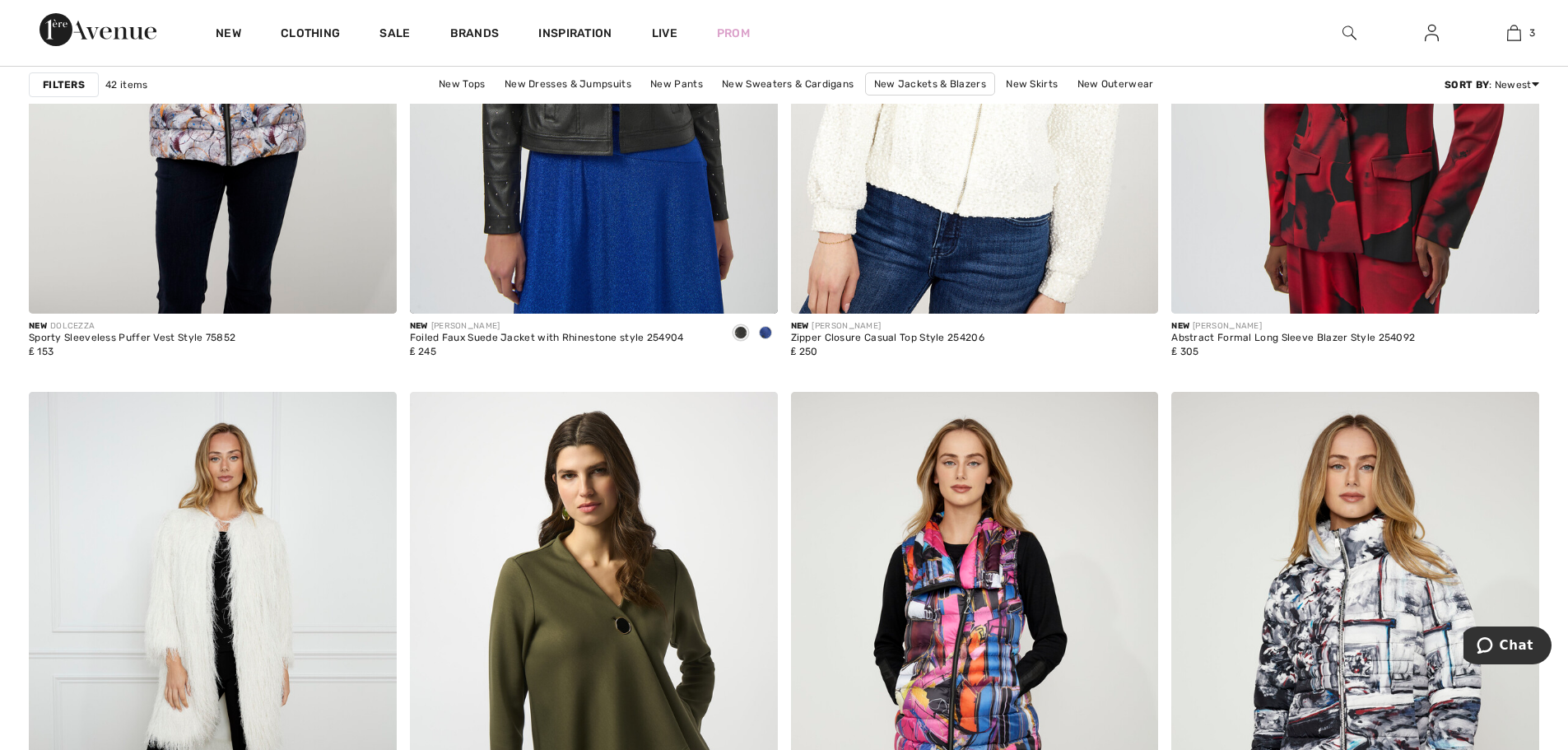
click at [78, 89] on strong "Filters" at bounding box center [63, 84] width 42 height 15
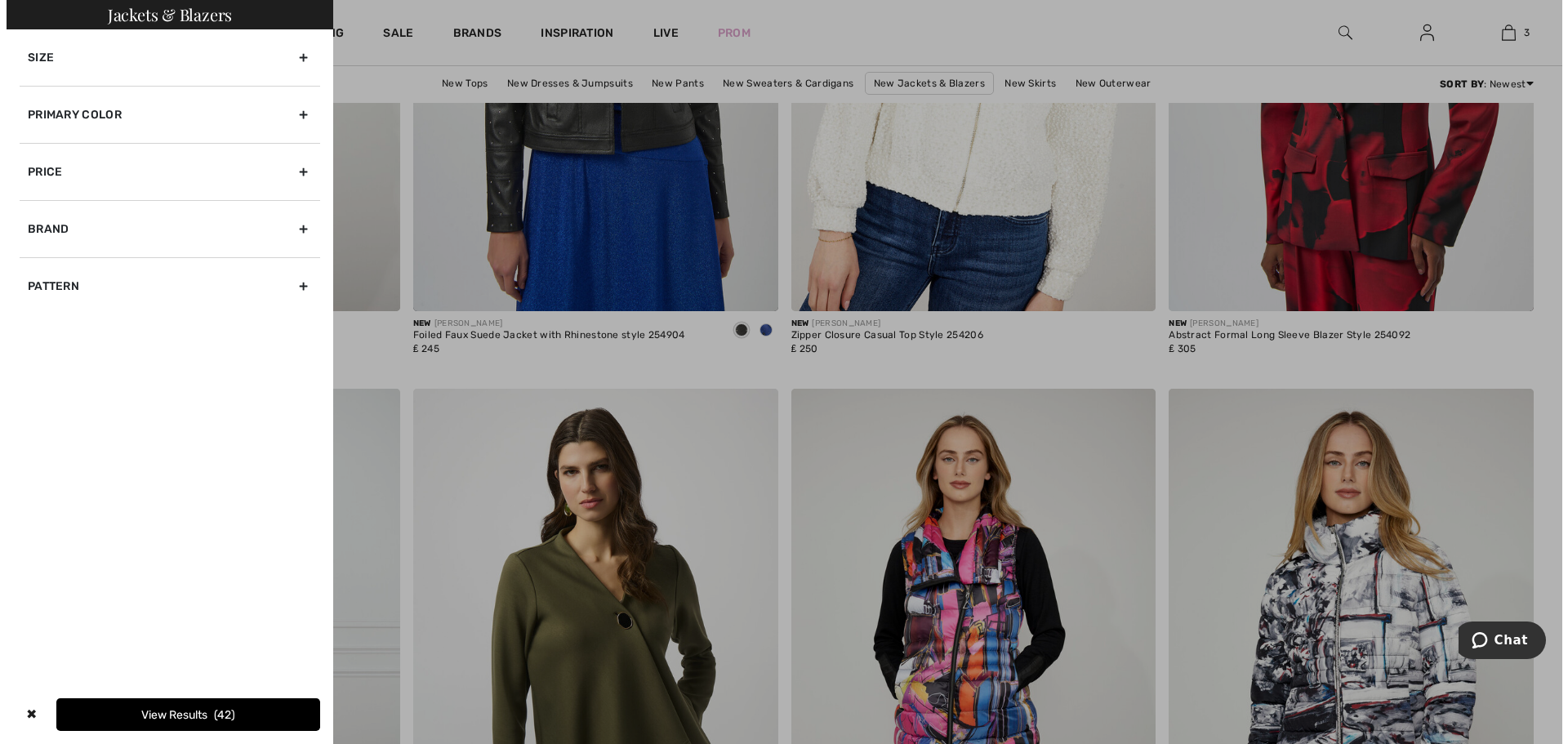
scroll to position [6664, 0]
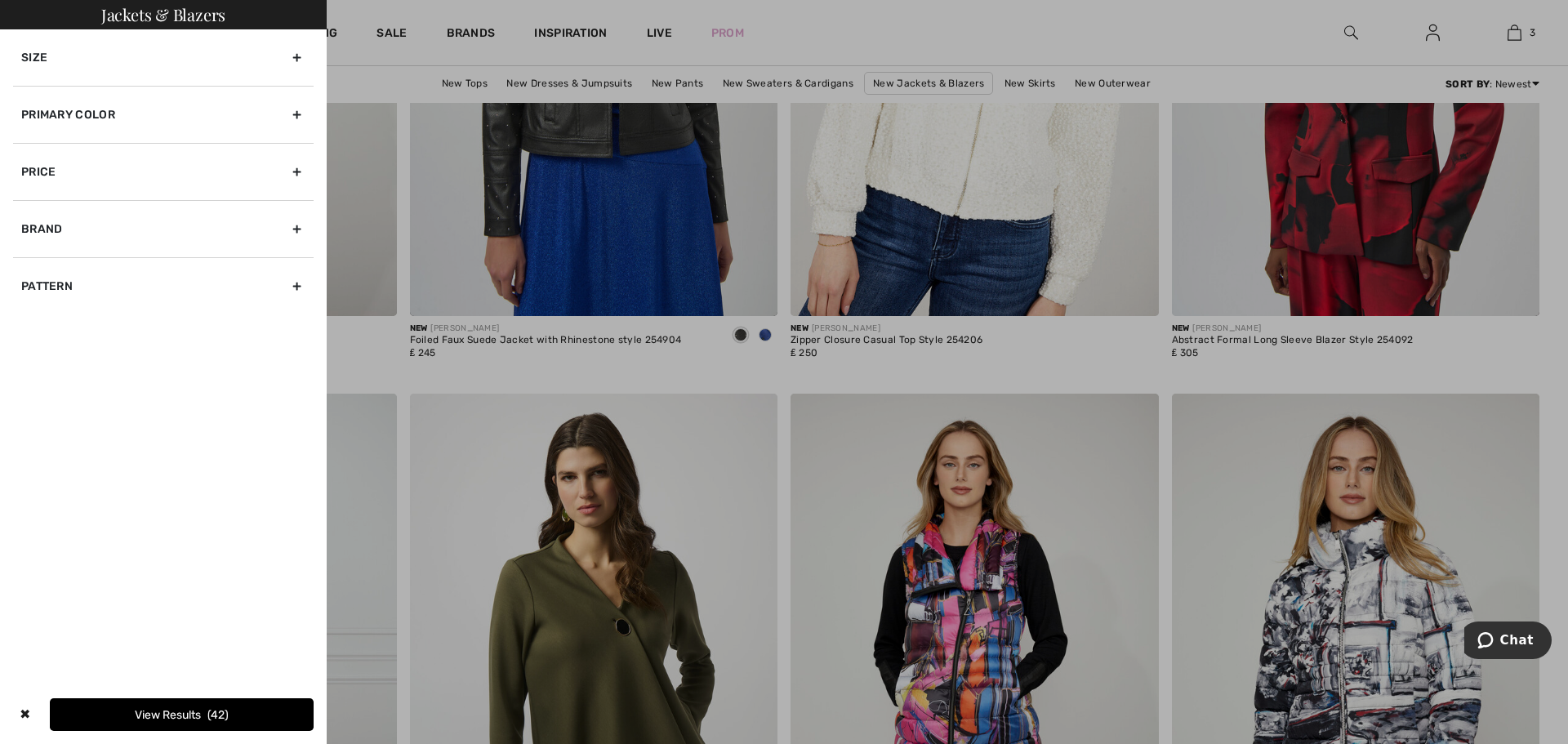
click at [61, 229] on div "Brand" at bounding box center [164, 229] width 300 height 58
click at [56, 299] on label "Dolcezza" at bounding box center [167, 299] width 292 height 14
click at [33, 299] on input"] "Dolcezza" at bounding box center [28, 300] width 13 height 13
checkbox input"] "true"
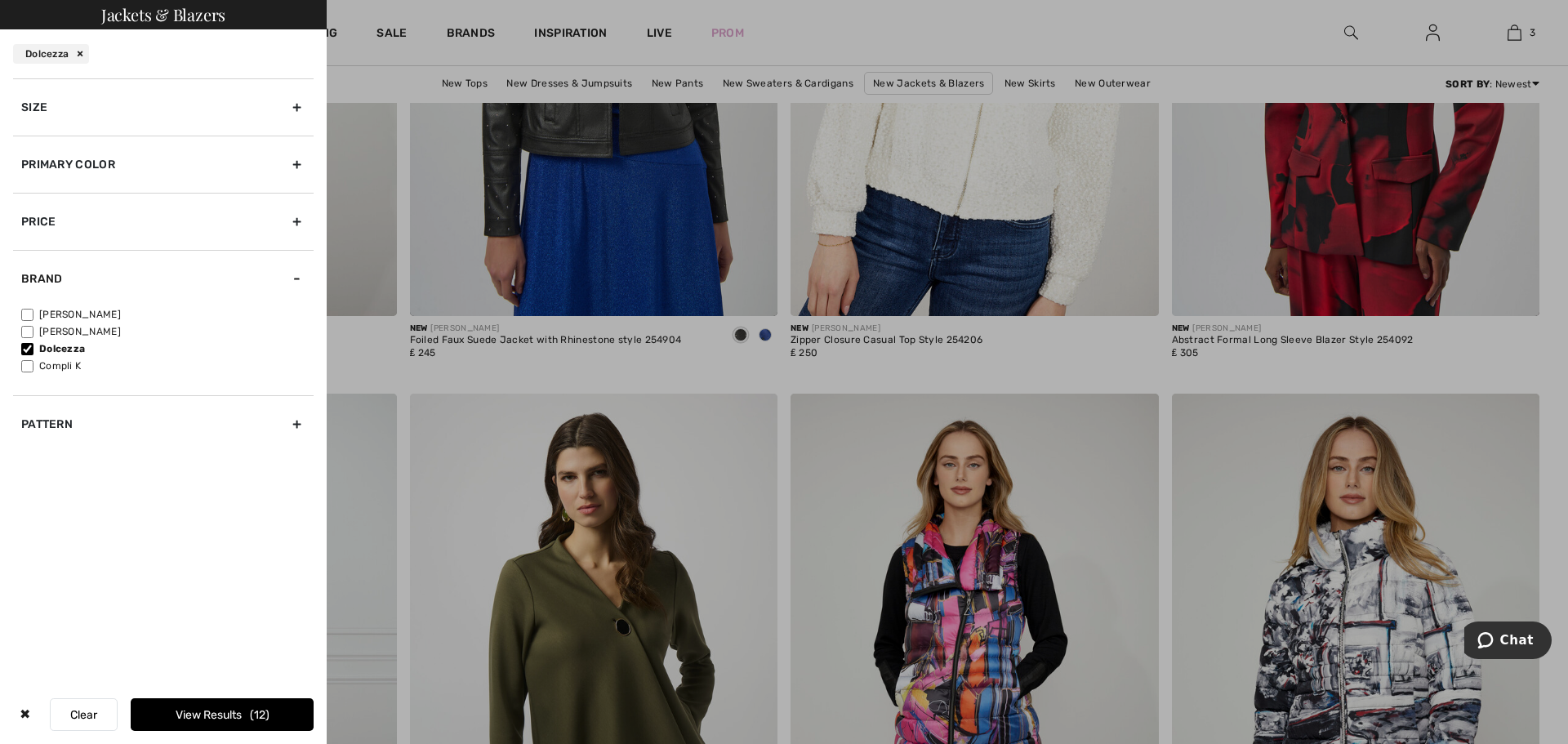
click at [216, 703] on button "View Results 12" at bounding box center [221, 715] width 183 height 32
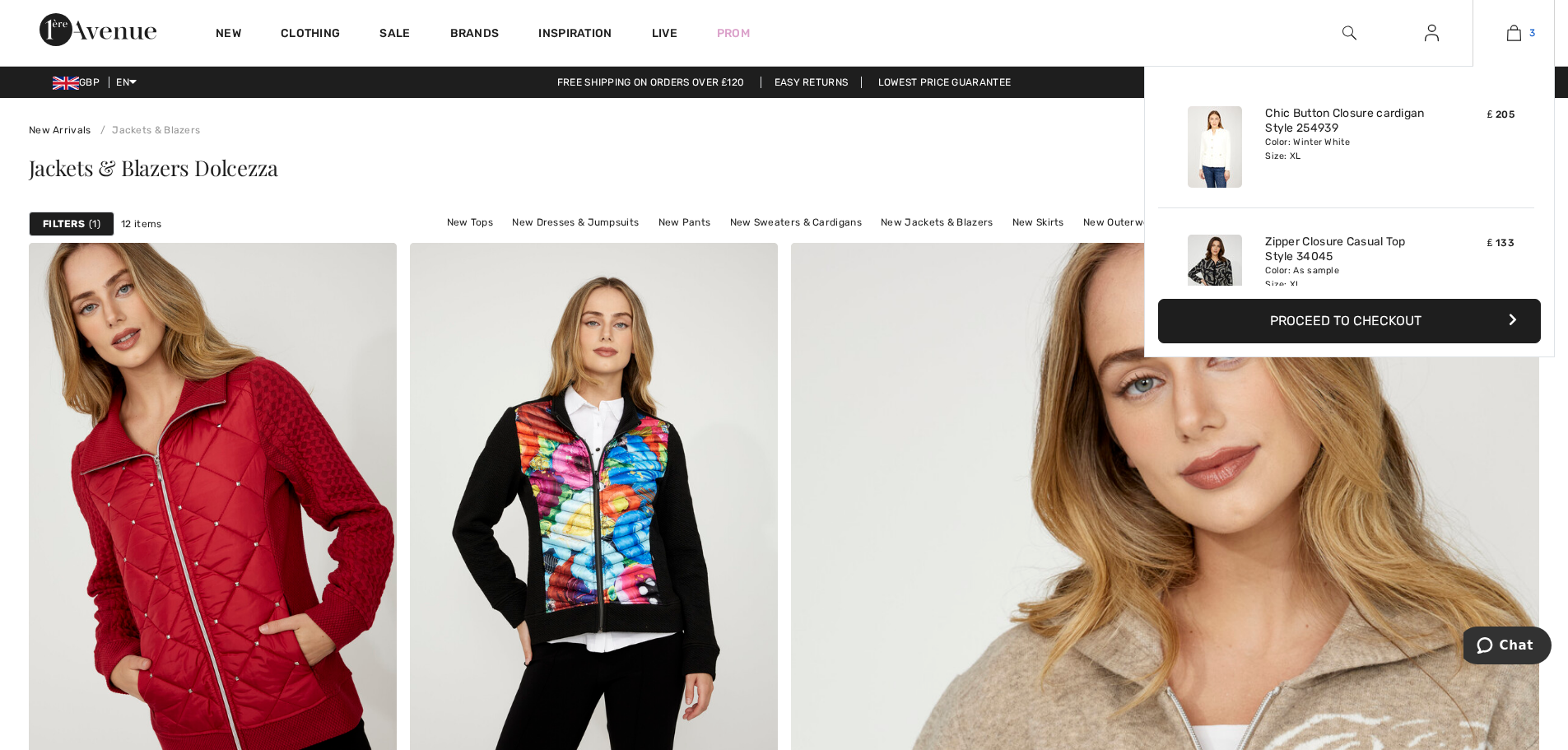
click at [1514, 42] on img at bounding box center [1514, 33] width 14 height 20
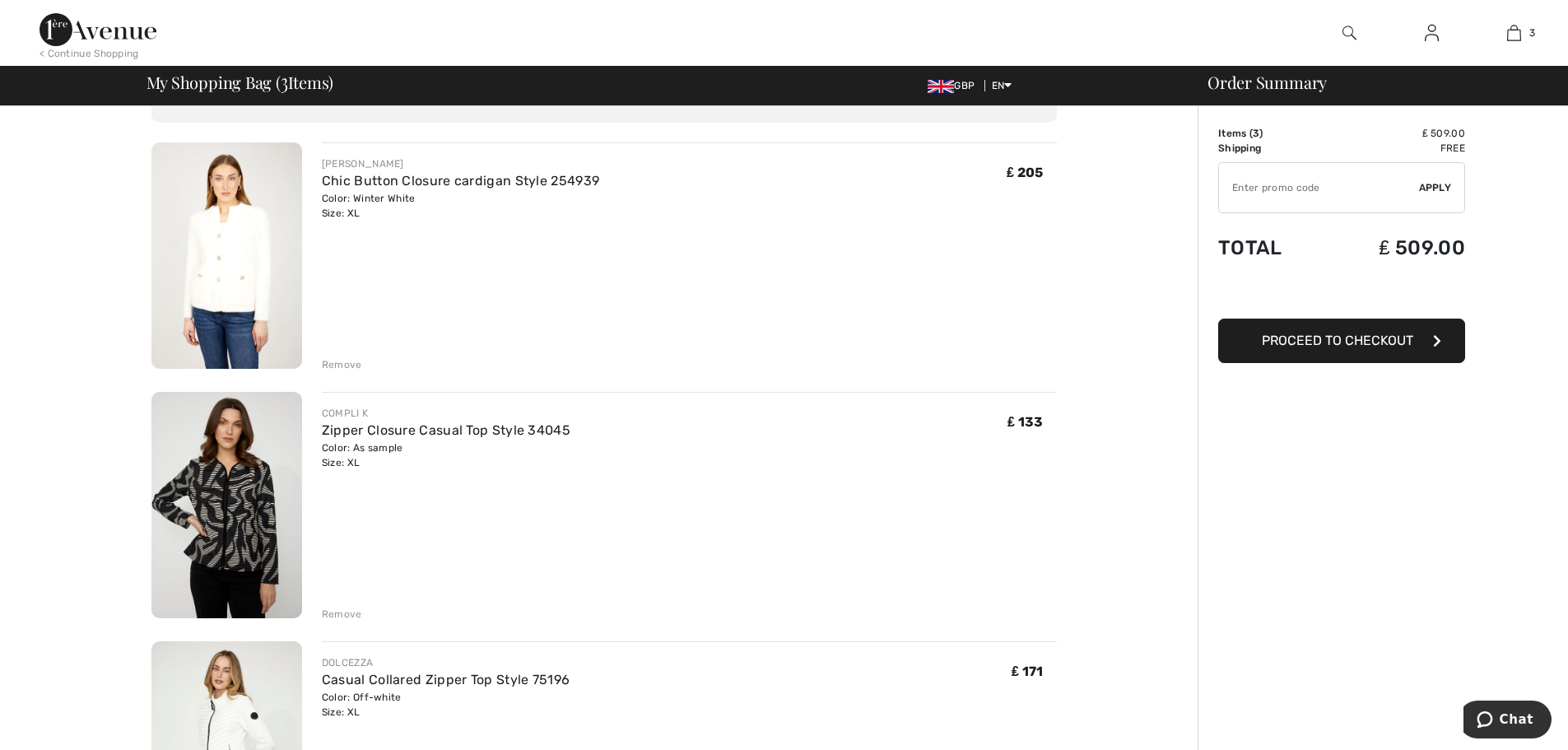
scroll to position [165, 0]
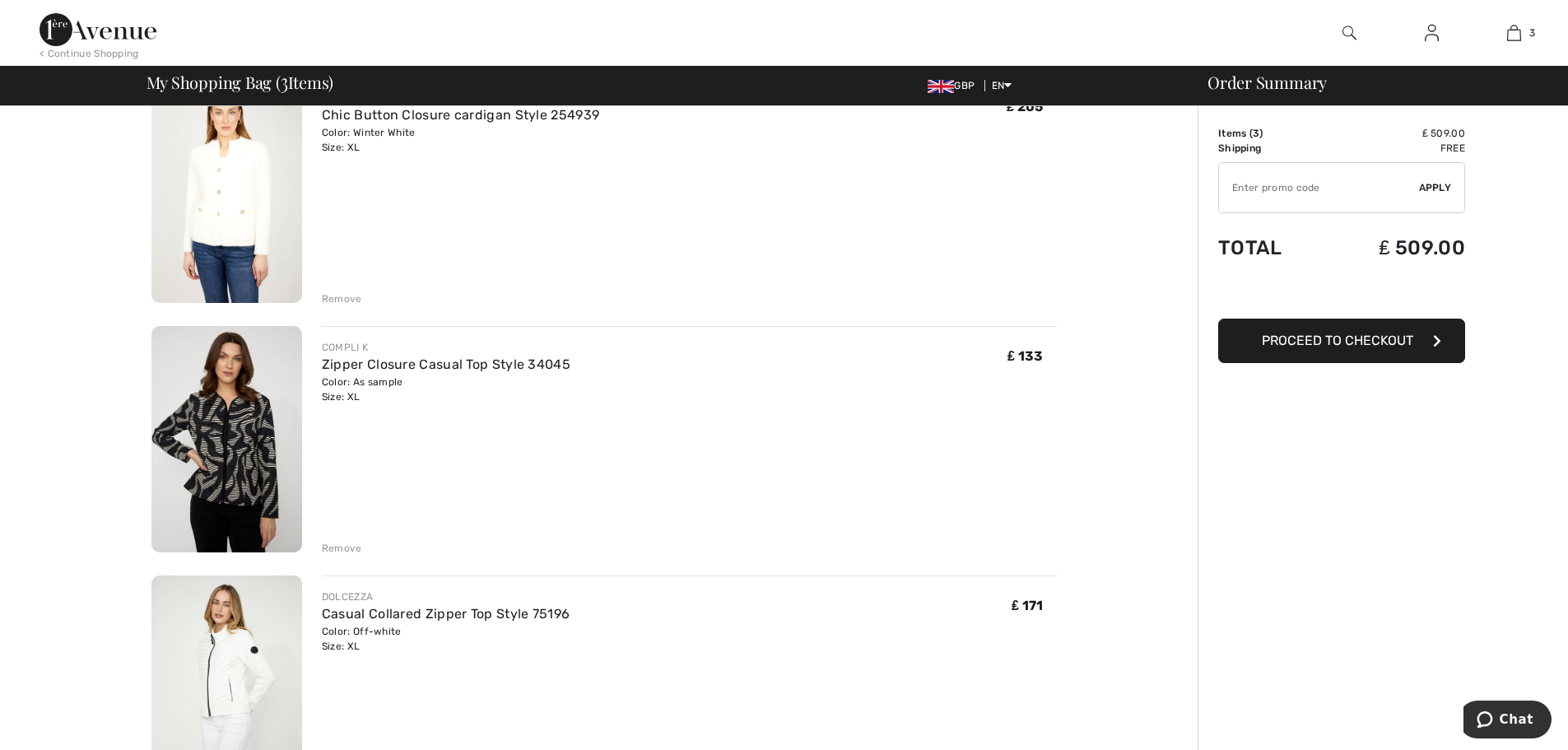
click at [254, 497] on img at bounding box center [227, 440] width 150 height 227
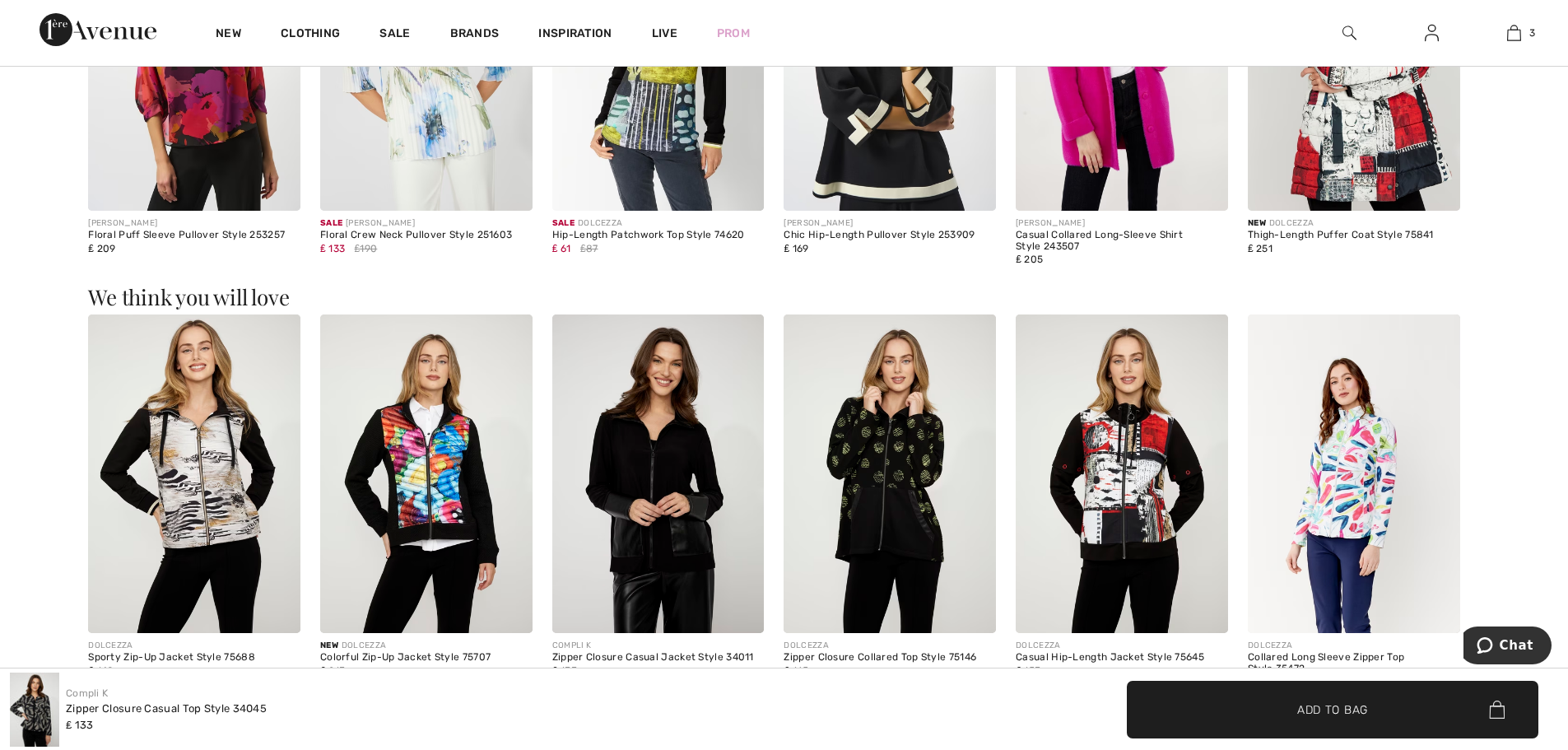
scroll to position [1648, 0]
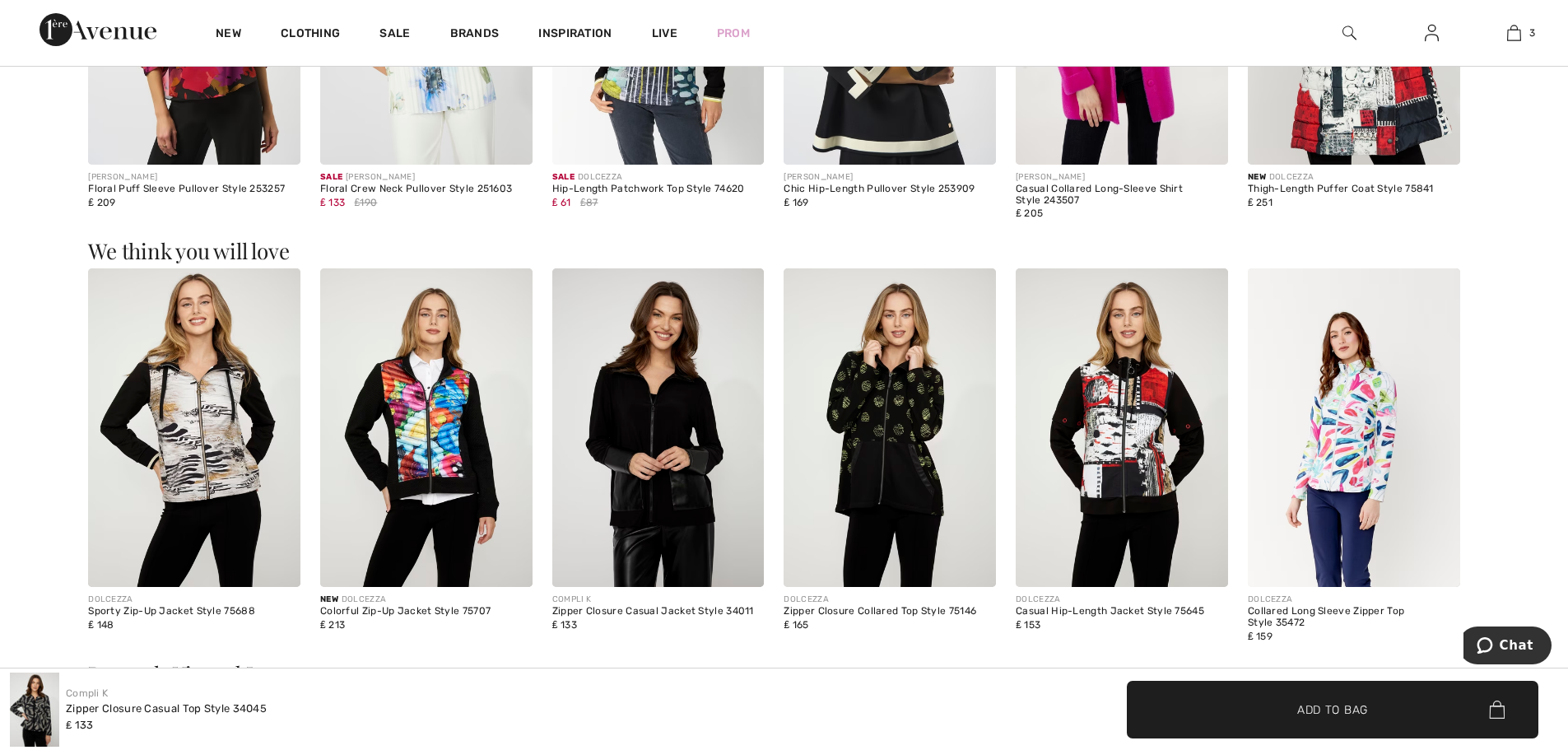
click at [1132, 481] on img at bounding box center [1122, 428] width 212 height 319
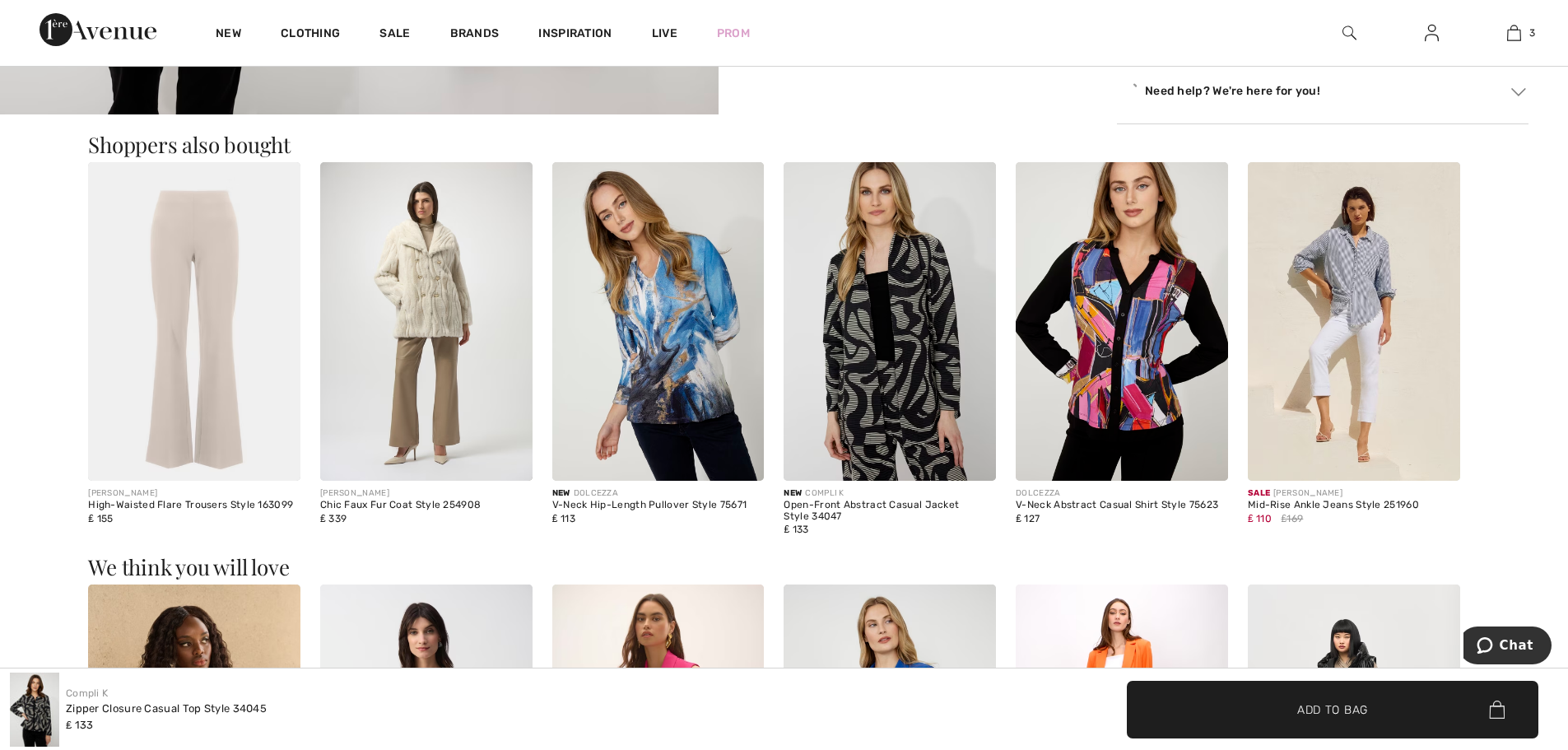
scroll to position [1318, 0]
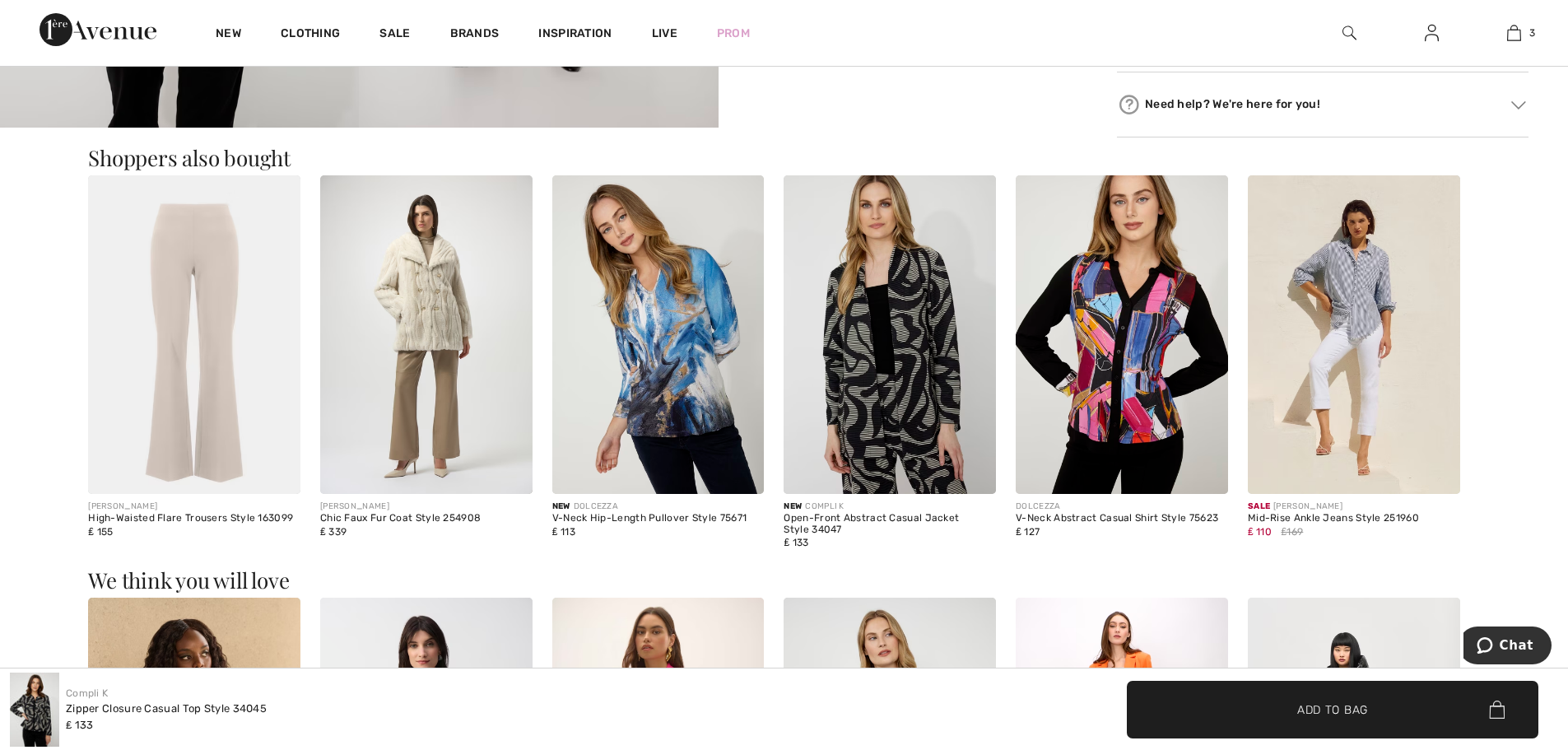
click at [925, 367] on img at bounding box center [890, 335] width 212 height 319
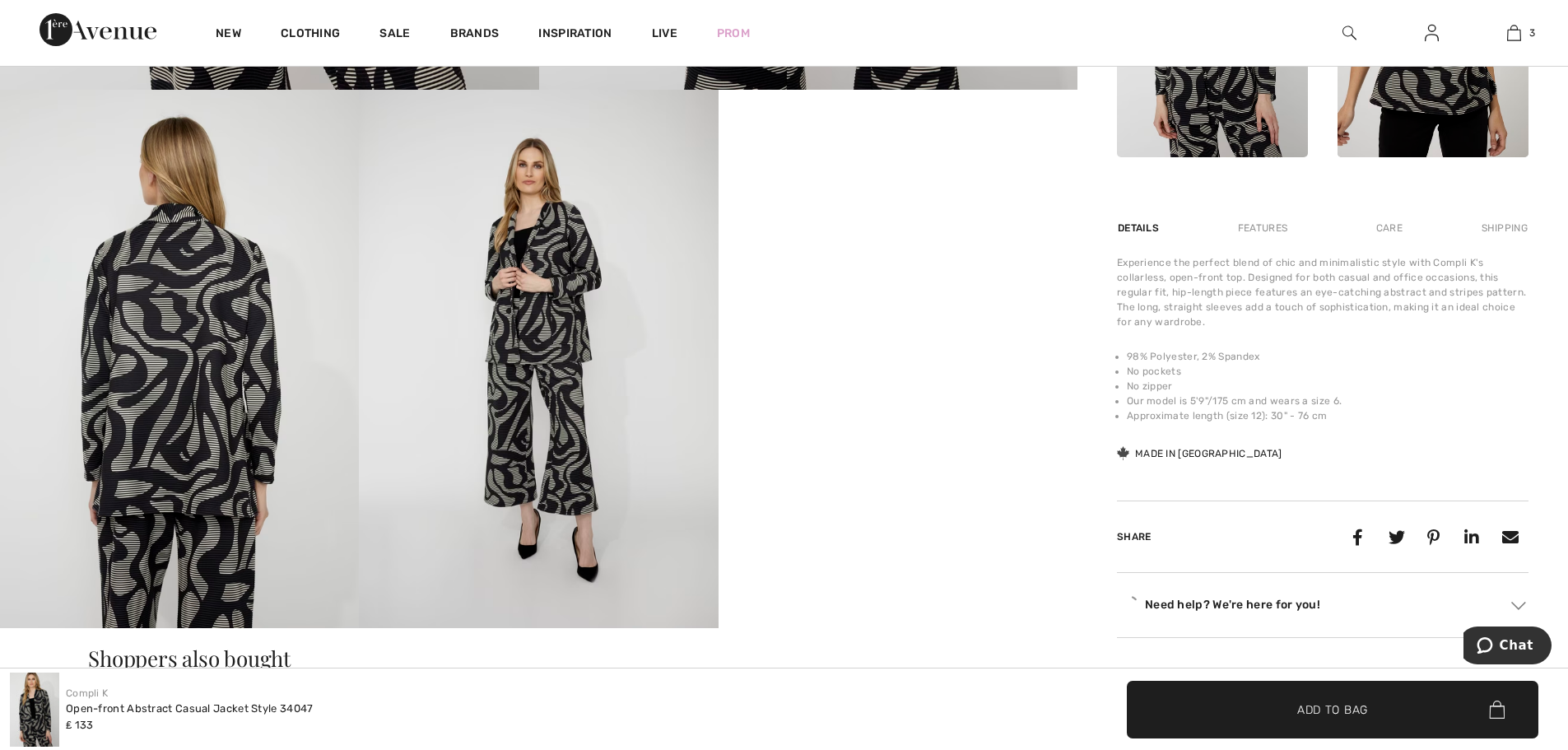
scroll to position [823, 0]
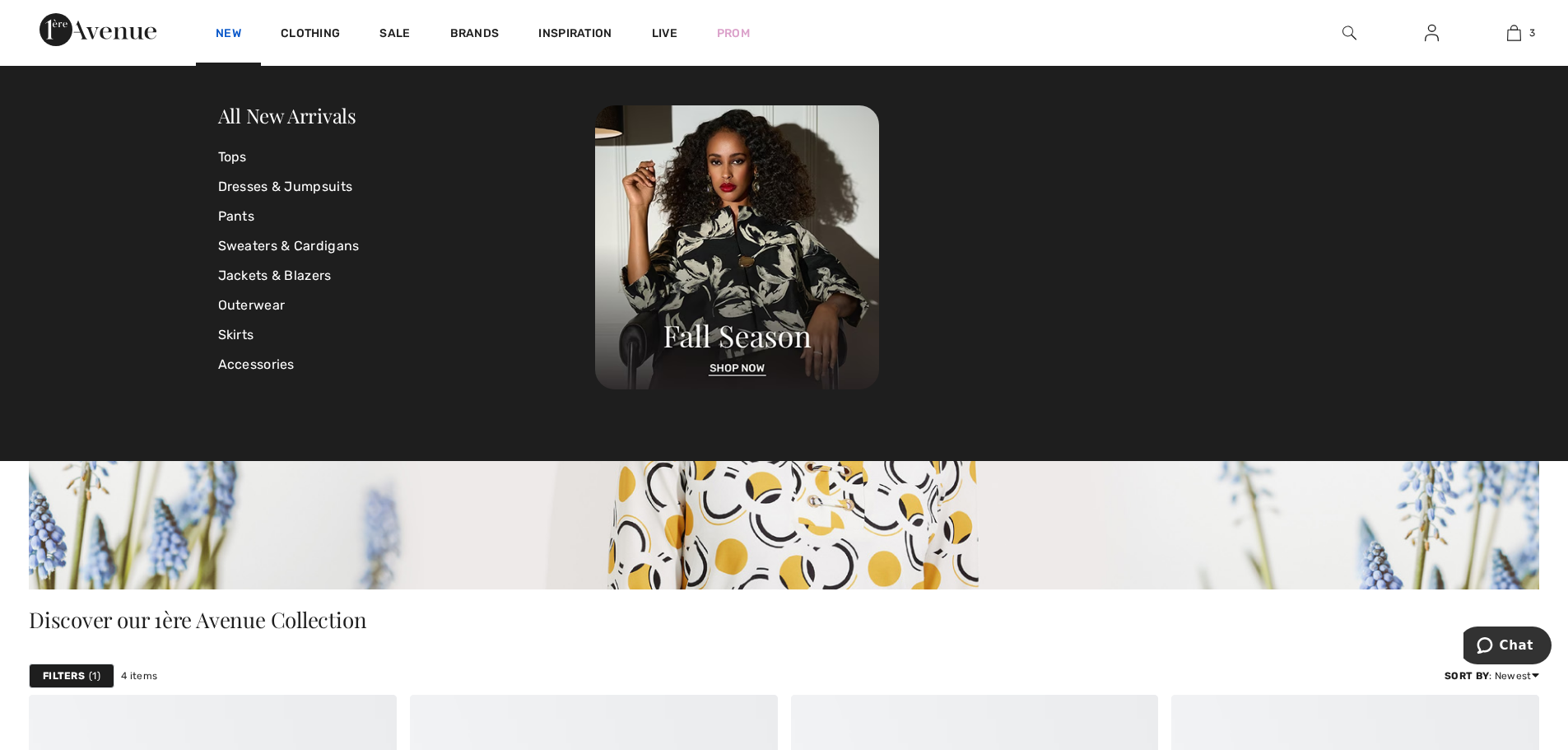
click at [237, 35] on link "New" at bounding box center [228, 34] width 25 height 17
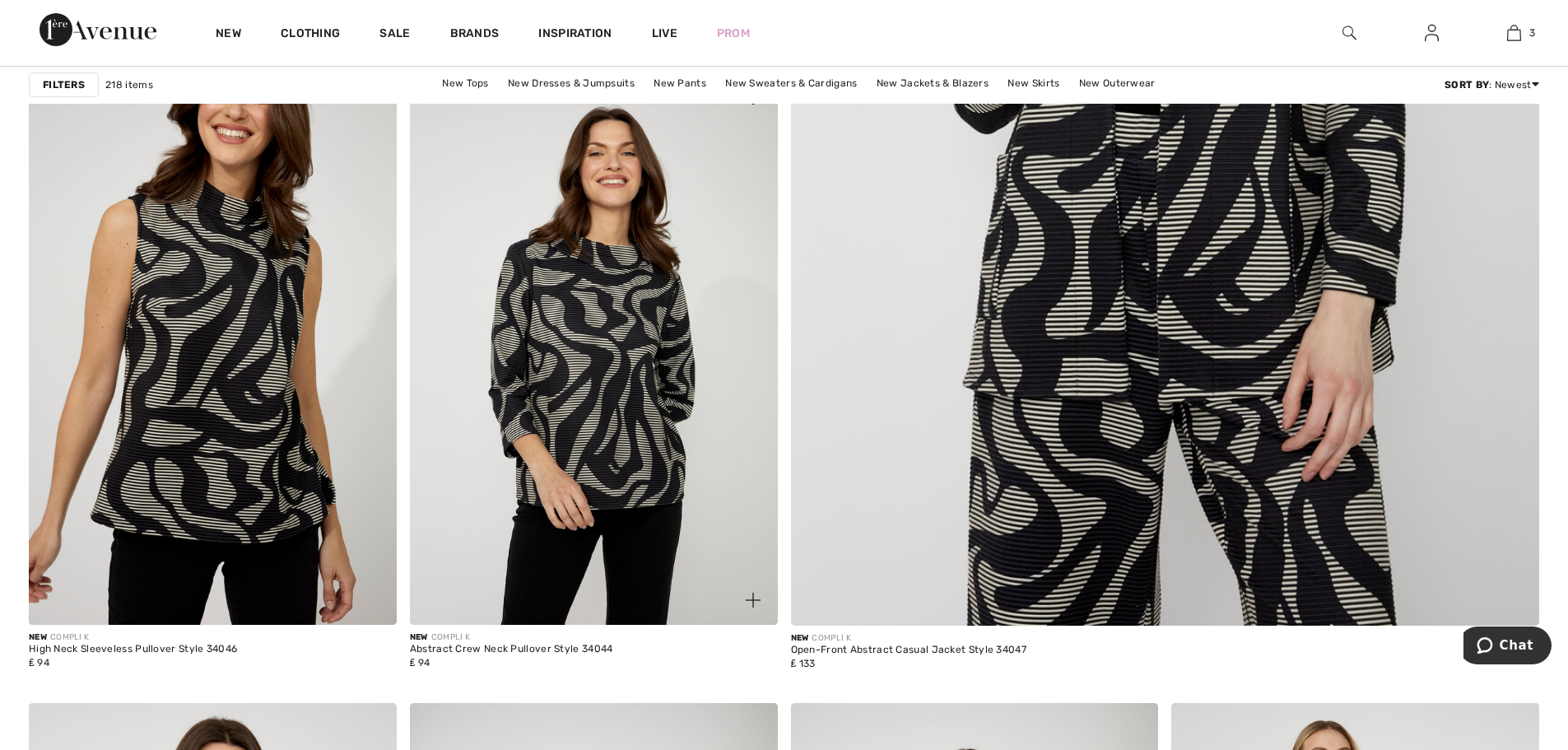
scroll to position [823, 0]
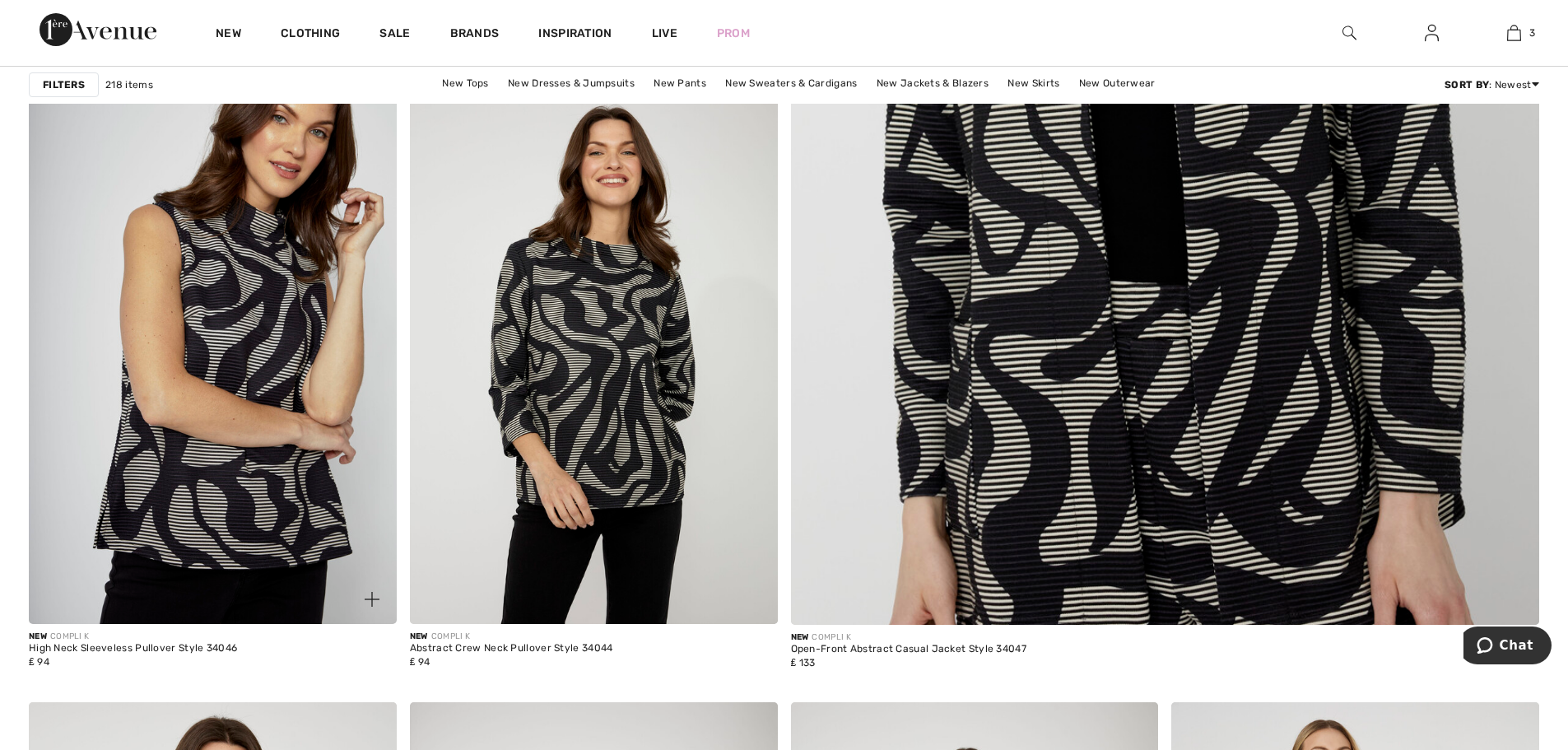
click at [212, 484] on img at bounding box center [213, 348] width 368 height 552
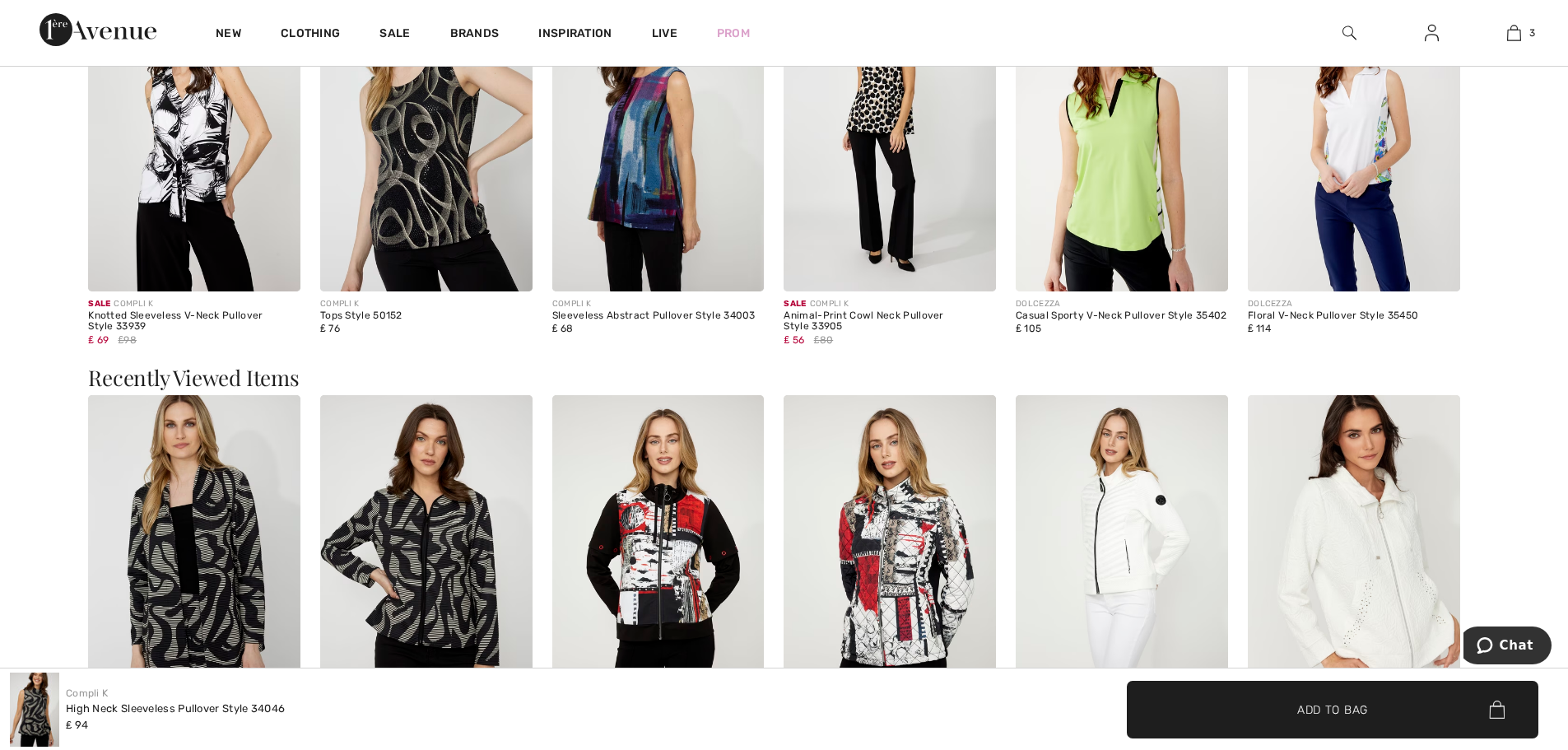
scroll to position [1648, 0]
